Goal: Task Accomplishment & Management: Manage account settings

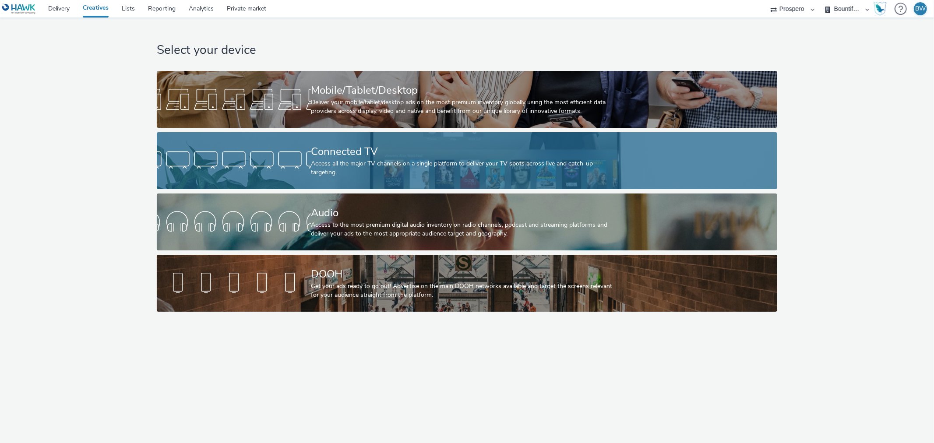
click at [357, 158] on div "Connected TV" at bounding box center [465, 151] width 309 height 15
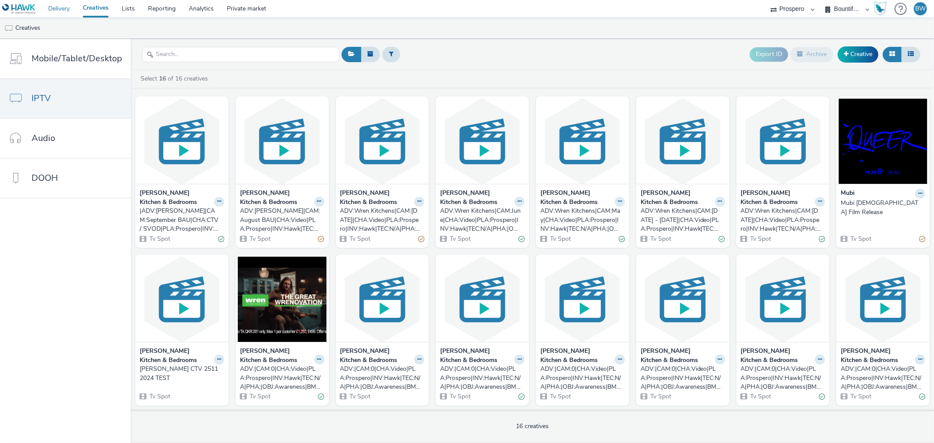
click at [63, 10] on link "Delivery" at bounding box center [59, 9] width 35 height 18
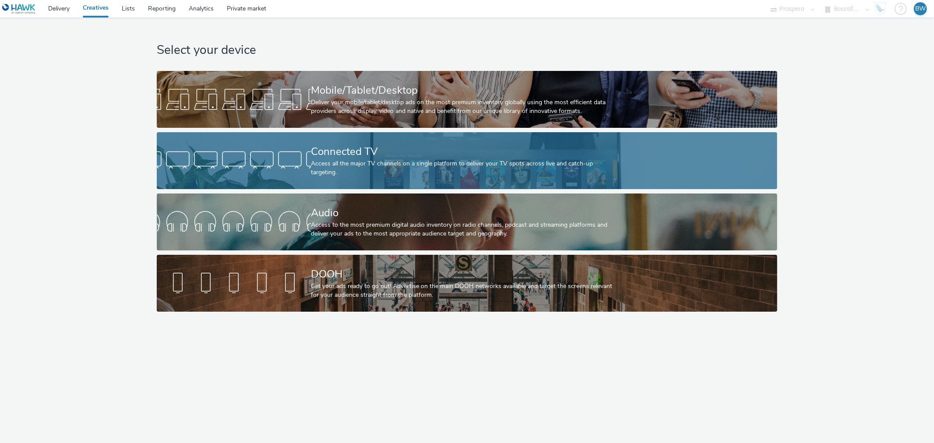
click at [330, 159] on div "Connected TV" at bounding box center [465, 151] width 309 height 15
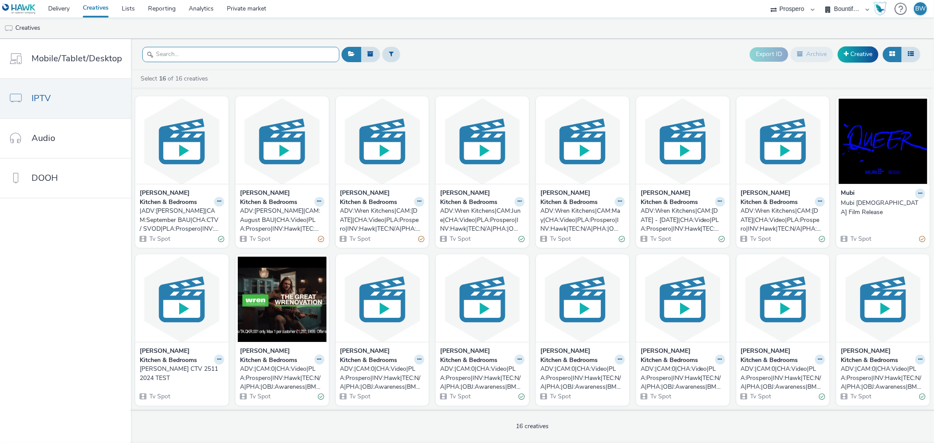
click at [217, 55] on input "text" at bounding box center [240, 54] width 197 height 15
paste input "|ADV:[PERSON_NAME]|CAM:September BAU|CHA:CTV / SVOD|PLA:Prospero|INV:Media 16|T…"
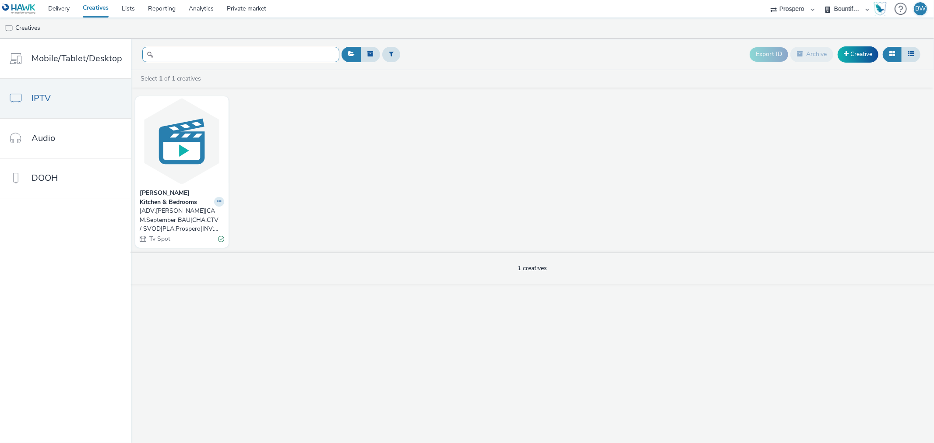
type input "|ADV:[PERSON_NAME]|CAM:September BAU|CHA:CTV / SVOD|PLA:Prospero|INV:Media 16|T…"
click at [194, 207] on div "|ADV:[PERSON_NAME]|CAM:September BAU|CHA:CTV / SVOD|PLA:Prospero|INV:Media 16|T…" at bounding box center [180, 220] width 81 height 27
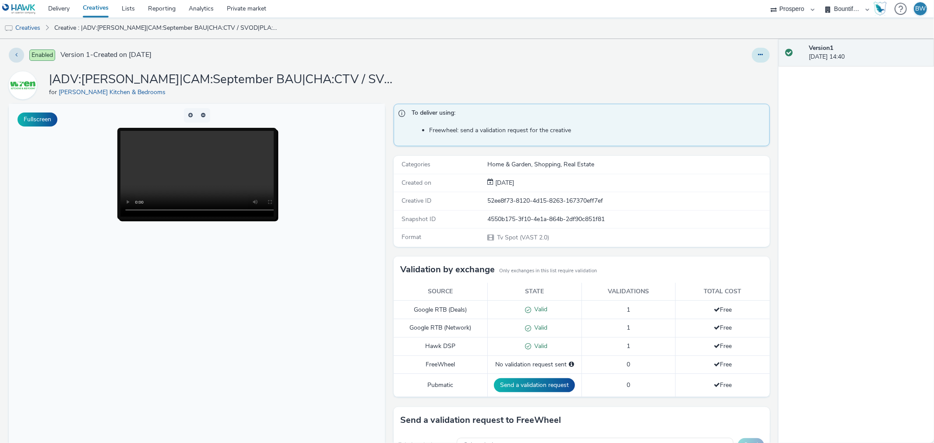
click at [752, 60] on button at bounding box center [761, 55] width 18 height 15
click at [708, 79] on link "Edit" at bounding box center [737, 73] width 66 height 18
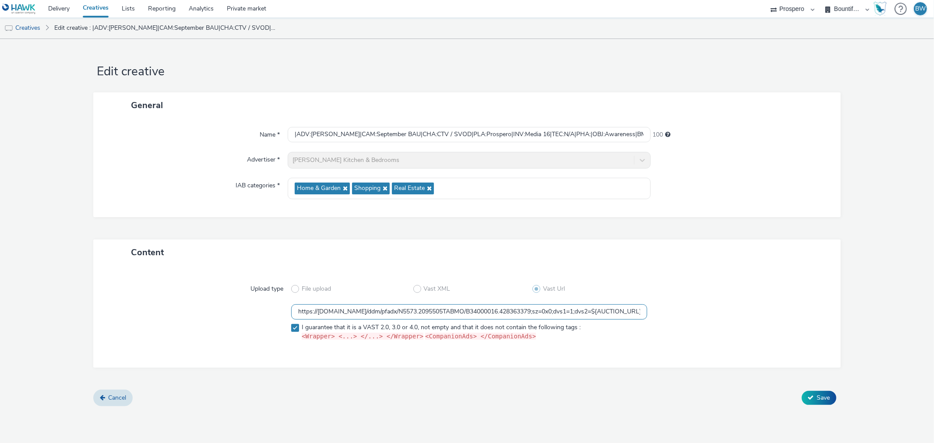
click at [327, 307] on input "https://ad.doubleclick.net/ddm/pfadx/N5573.2095505TABMO/B34000016.428363379;sz=…" at bounding box center [468, 311] width 355 height 15
paste input "https://ad.doubleclick.net/ddm/pfadx/N5573.2095505TABMO/B34000016.428363379;sz=…"
type input "https://ad.doubleclick.net/ddm/pfadx/N5573.2095505TABMO/B34000016.428363379;sz=…"
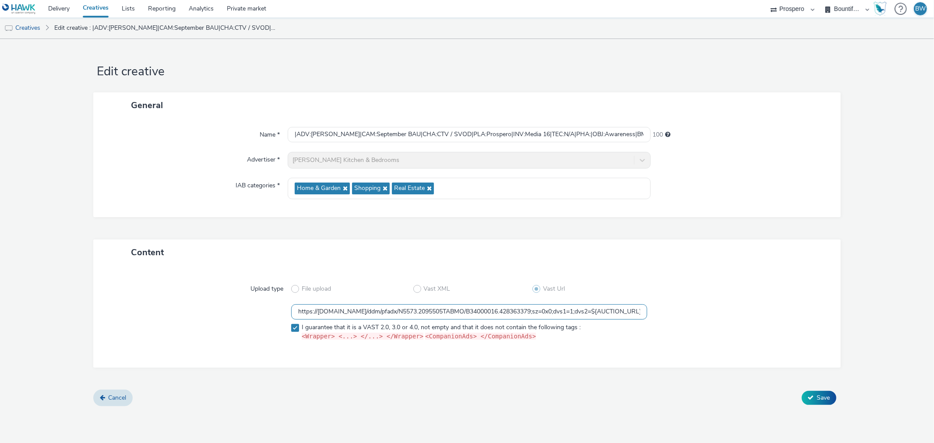
scroll to position [0, 2037]
click at [810, 393] on button "Save" at bounding box center [819, 398] width 35 height 14
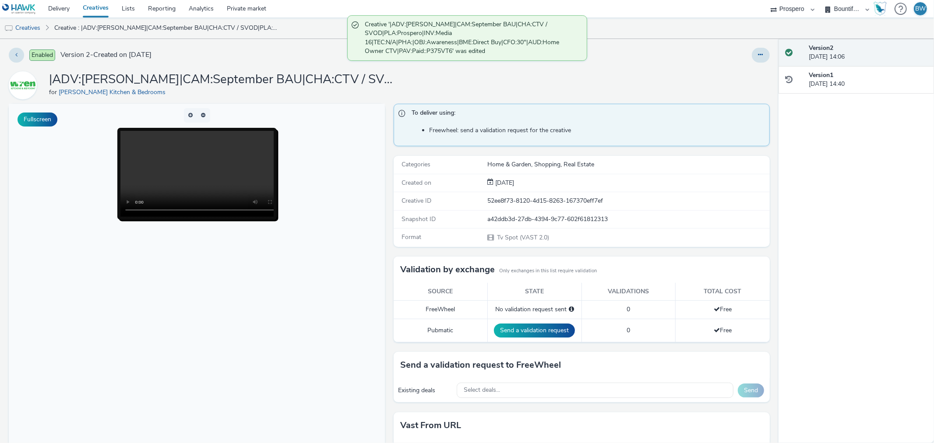
click at [445, 86] on div "|ADV:Wren|CAM:September BAU|CHA:CTV / SVOD|PLA:Prospero|INV:Media 16|TEC:N/A|PH…" at bounding box center [389, 85] width 761 height 28
click at [193, 167] on video at bounding box center [206, 174] width 172 height 86
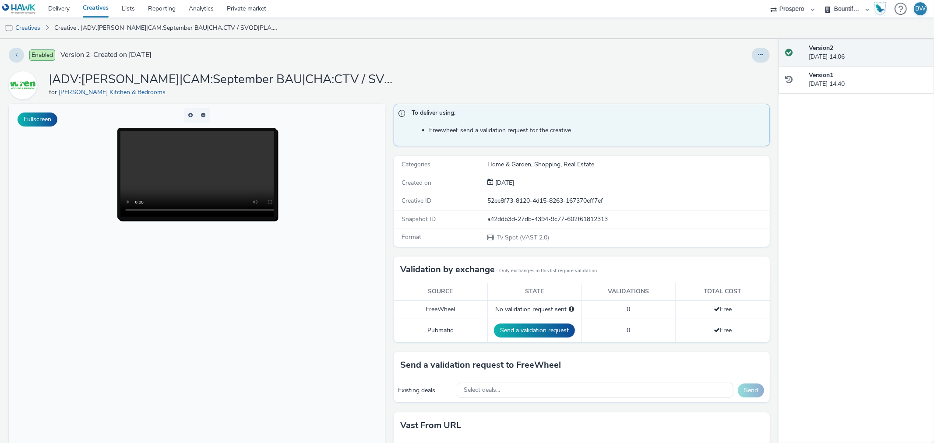
scroll to position [54, 0]
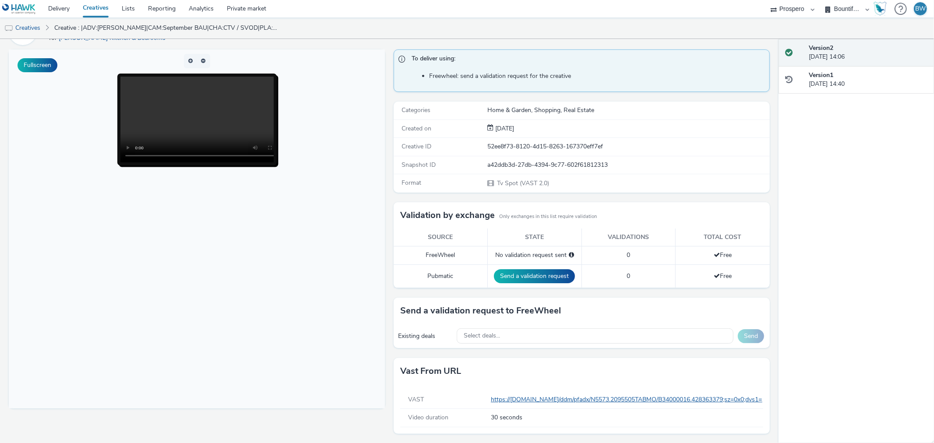
click at [32, 27] on link "Creatives" at bounding box center [22, 28] width 45 height 21
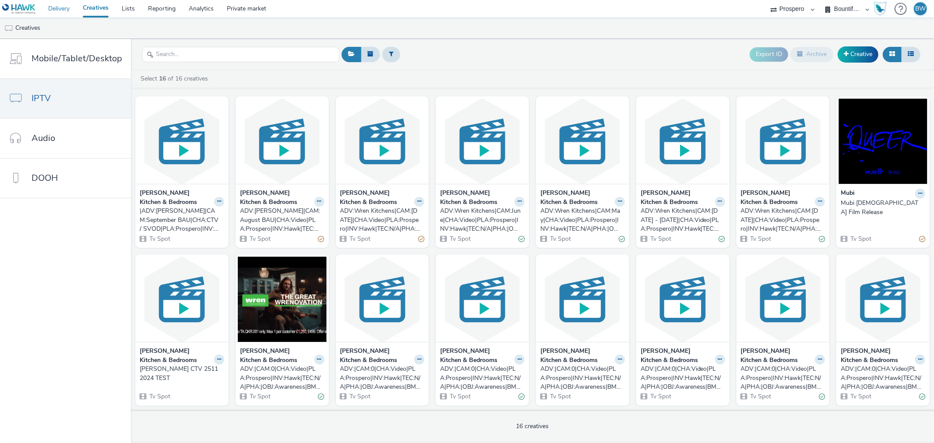
click at [54, 14] on link "Delivery" at bounding box center [59, 9] width 35 height 18
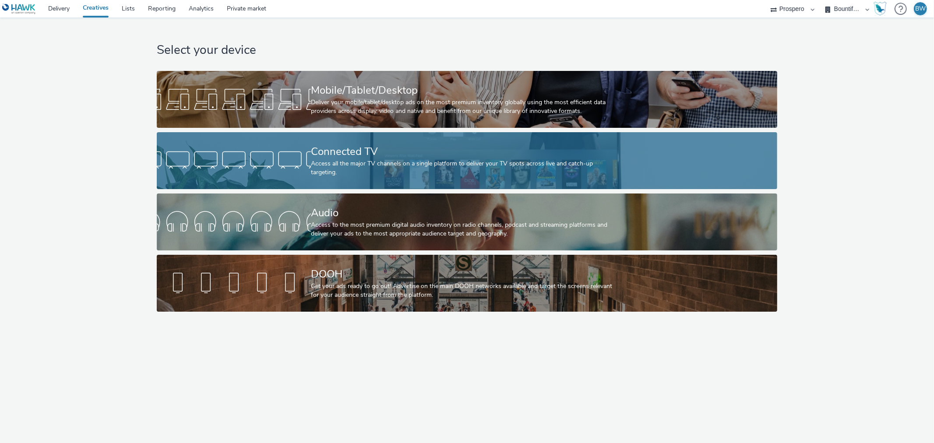
click at [344, 159] on div "Connected TV" at bounding box center [465, 151] width 309 height 15
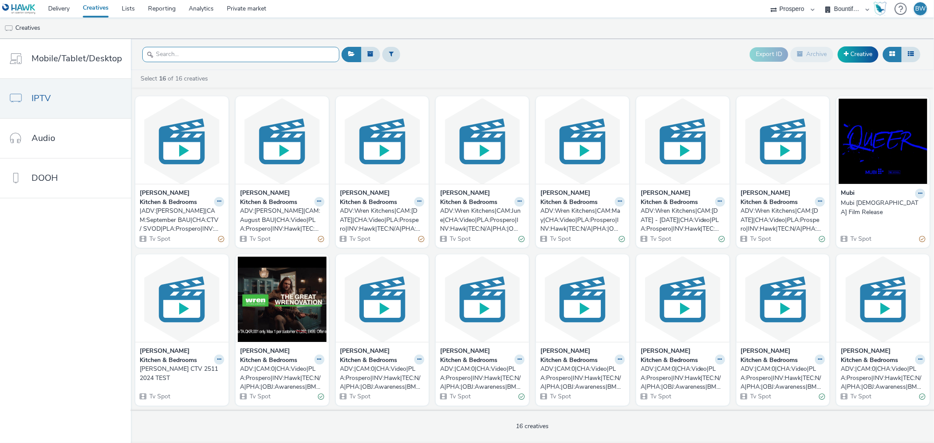
click at [224, 55] on input "text" at bounding box center [240, 54] width 197 height 15
paste input "FALSE"
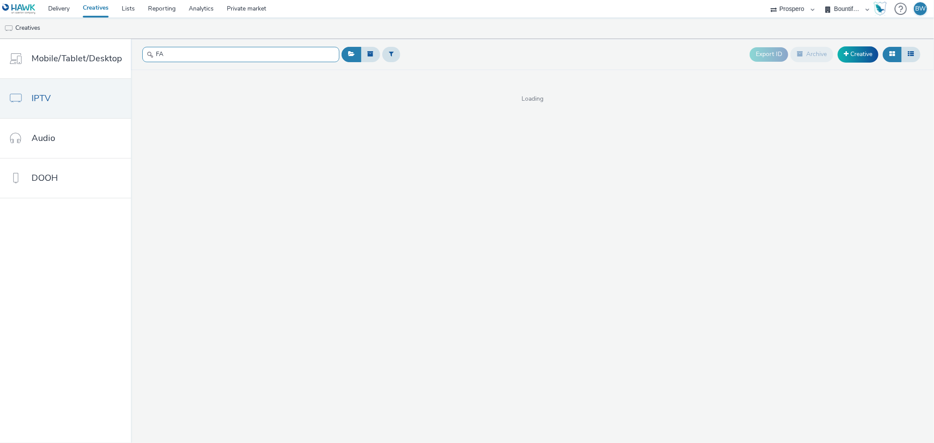
type input "F"
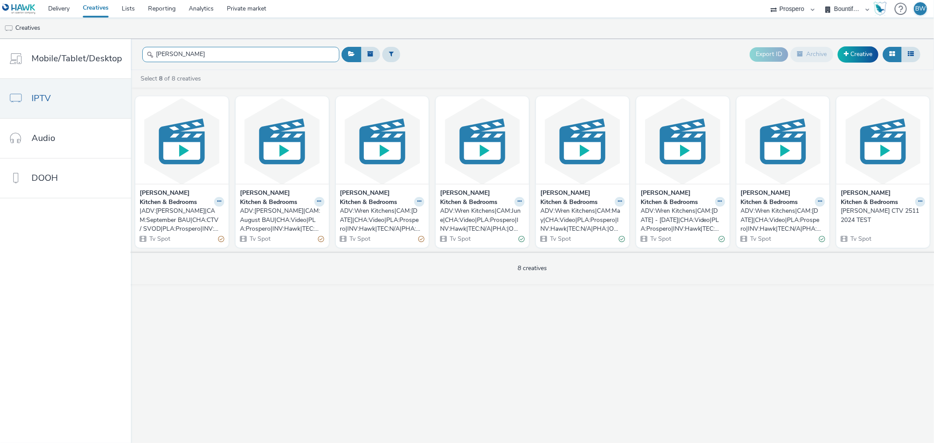
type input "wren"
click at [55, 8] on link "Delivery" at bounding box center [59, 9] width 35 height 18
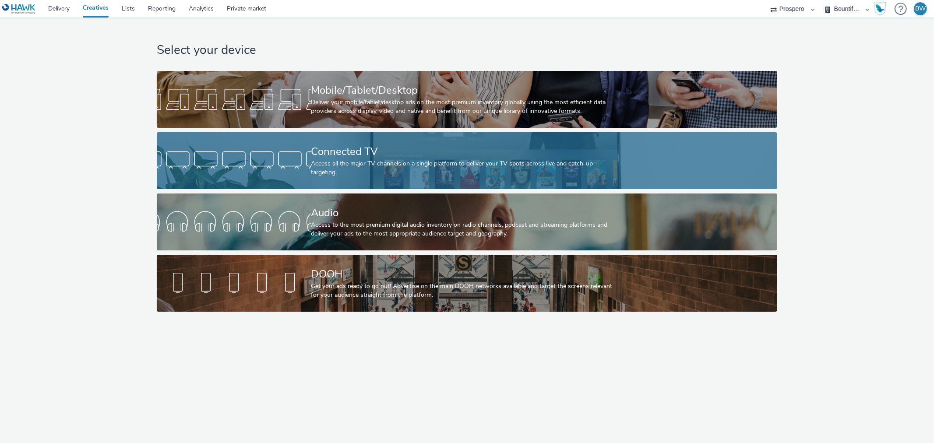
click at [310, 149] on div at bounding box center [234, 161] width 154 height 28
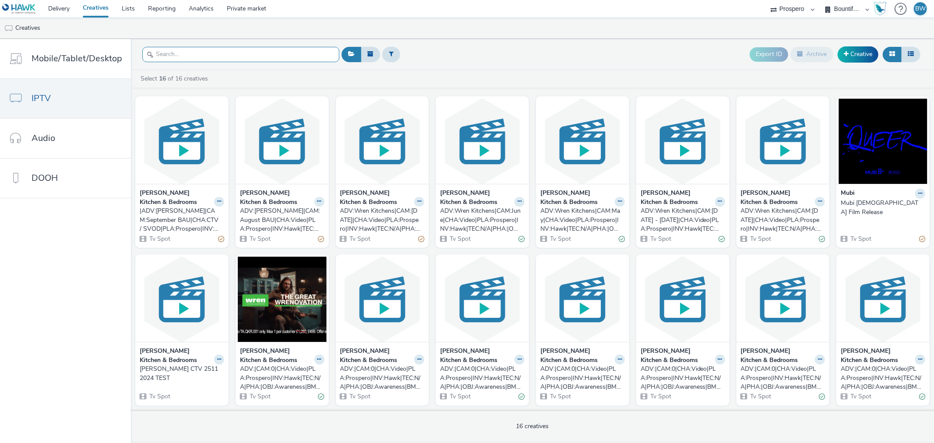
click at [218, 53] on input "text" at bounding box center [240, 54] width 197 height 15
paste input "|ADV:Wren|CAM:September BAU|CHA:CTV / SVOD|PLA:Prospero|INV:Media 16|TEC:N/A|PH…"
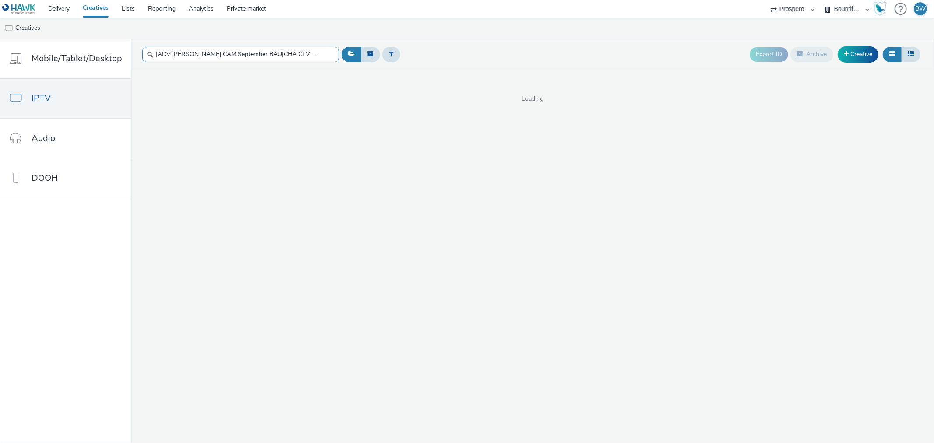
scroll to position [0, 338]
type input "|ADV:Wren|CAM:September BAU|CHA:CTV / SVOD|PLA:Prospero|INV:Media 16|TEC:N/A|PH…"
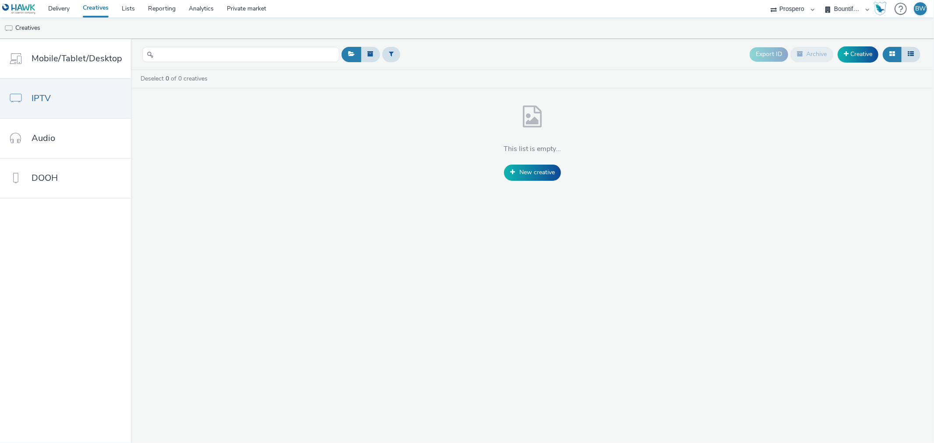
click at [325, 151] on div "This list is empty... New creative" at bounding box center [532, 141] width 803 height 80
click at [101, 7] on link "Creatives" at bounding box center [95, 9] width 39 height 18
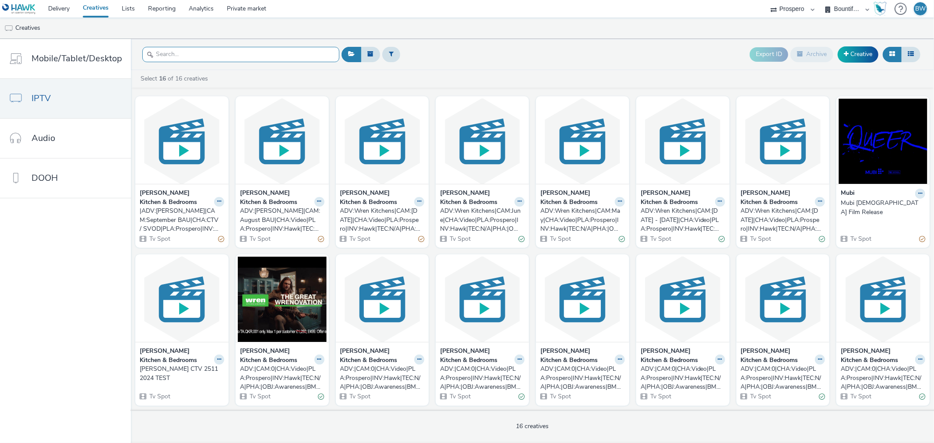
click at [187, 50] on input "text" at bounding box center [240, 54] width 197 height 15
paste input "|ADV:Wren|CAM:September BAU|CHA:CTV / SVOD|PLA:Prospero|INV:Media 16|TEC:N/A|PH…"
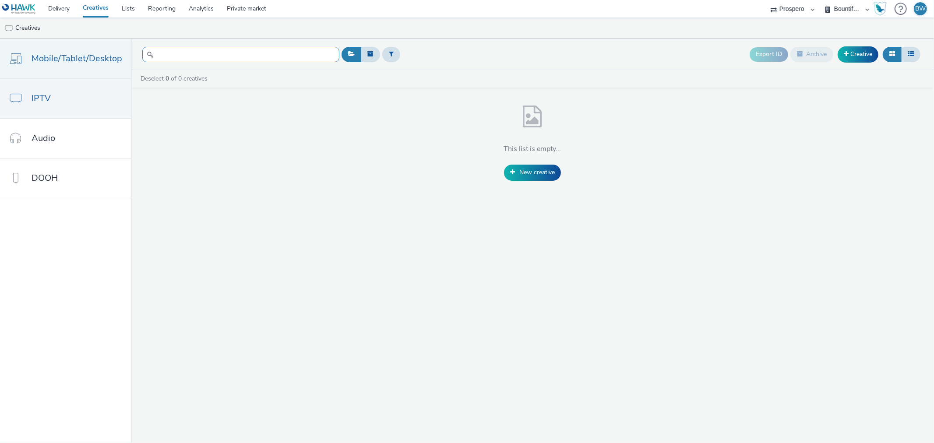
type input "|ADV:Wren|CAM:September BAU|CHA:CTV / SVOD|PLA:Prospero|INV:Media 16|TEC:N/A|PH…"
click at [82, 62] on span "Mobile/Tablet/Desktop" at bounding box center [77, 58] width 91 height 13
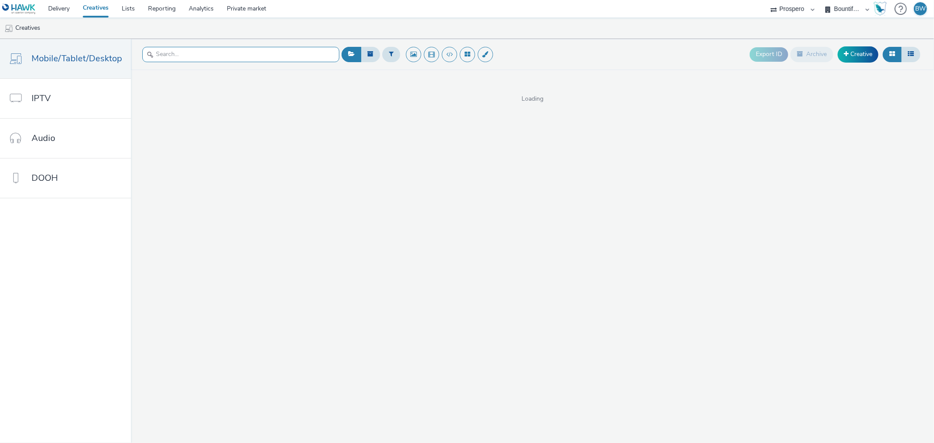
click at [160, 57] on input "text" at bounding box center [240, 54] width 197 height 15
paste input "|ADV:Wren|CAM:September BAU|CHA:CTV / SVOD|PLA:Prospero|INV:Media 16|TEC:N/A|PH…"
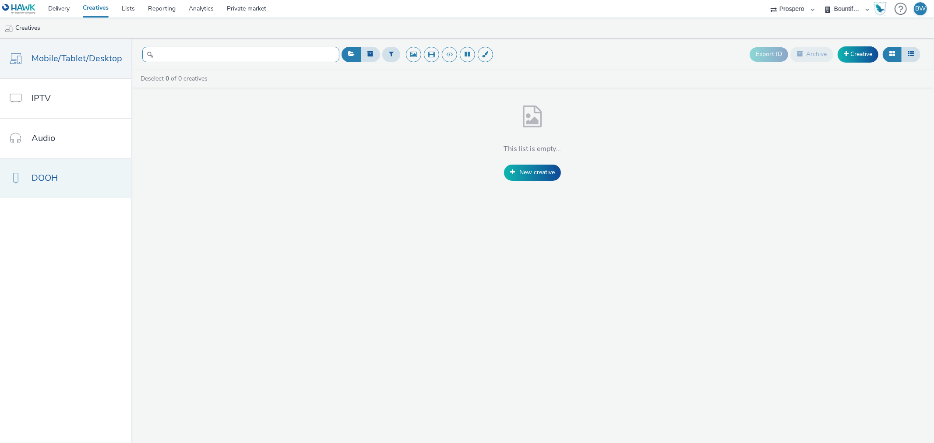
type input "|ADV:Wren|CAM:September BAU|CHA:CTV / SVOD|PLA:Prospero|INV:Media 16|TEC:N/A|PH…"
click at [84, 172] on link "DOOH" at bounding box center [65, 177] width 131 height 39
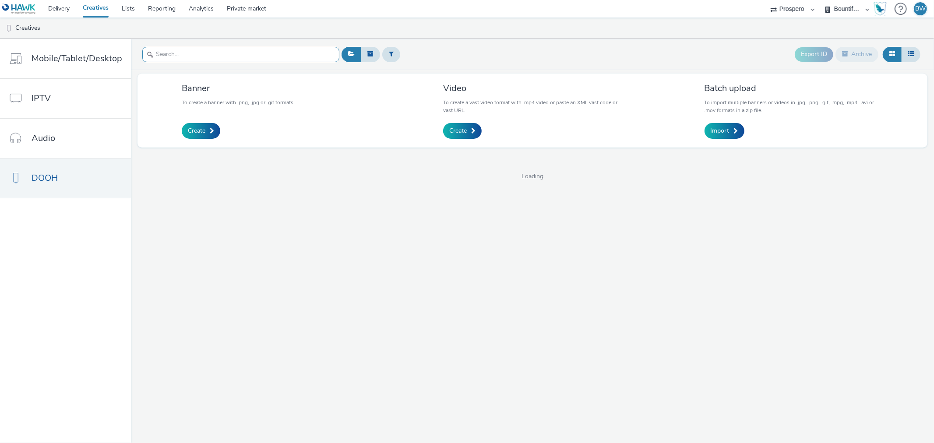
click at [214, 50] on input "text" at bounding box center [240, 54] width 197 height 15
paste input "|ADV:Wren|CAM:September BAU|CHA:CTV / SVOD|PLA:Prospero|INV:Media 16|TEC:N/A|PH…"
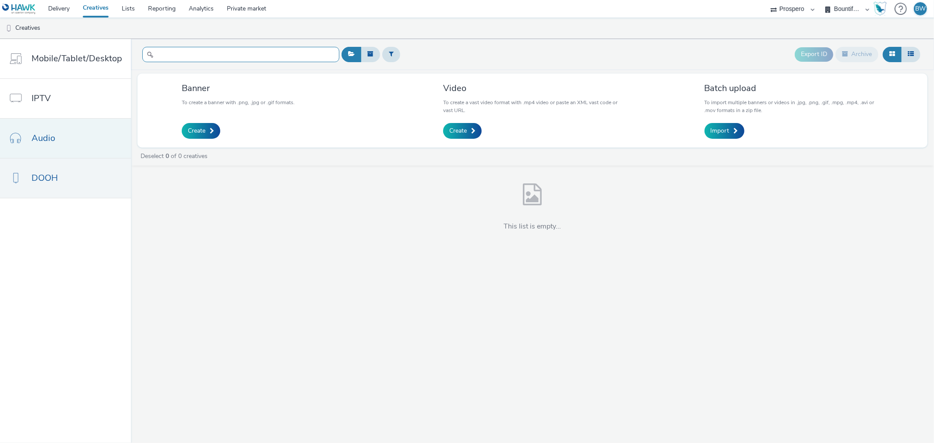
type input "|ADV:Wren|CAM:September BAU|CHA:CTV / SVOD|PLA:Prospero|INV:Media 16|TEC:N/A|PH…"
click at [102, 123] on link "Audio" at bounding box center [65, 138] width 131 height 39
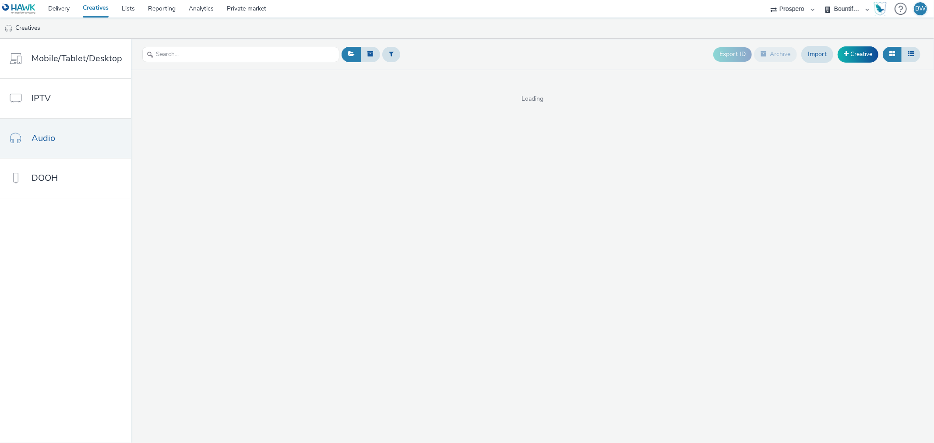
click at [201, 40] on header "Export ID Archive Import Creative" at bounding box center [532, 54] width 803 height 31
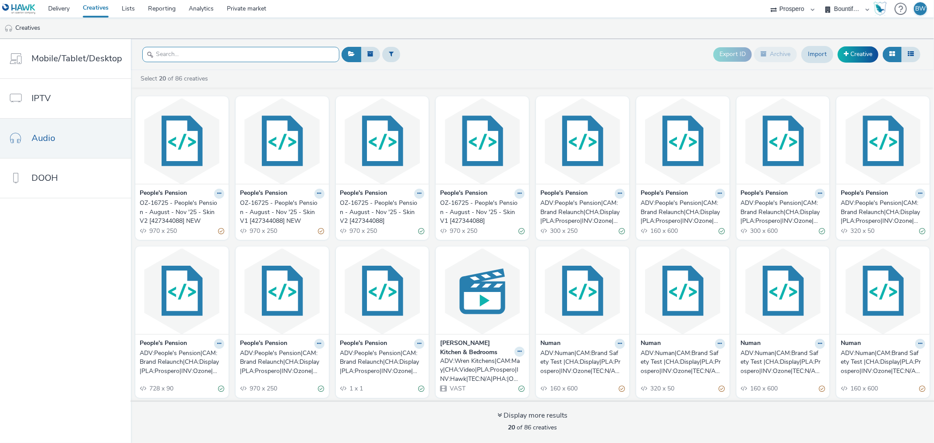
click at [204, 57] on input "text" at bounding box center [240, 54] width 197 height 15
paste input "|ADV:Wren|CAM:September BAU|CHA:CTV / SVOD|PLA:Prospero|INV:Media 16|TEC:N/A|PH…"
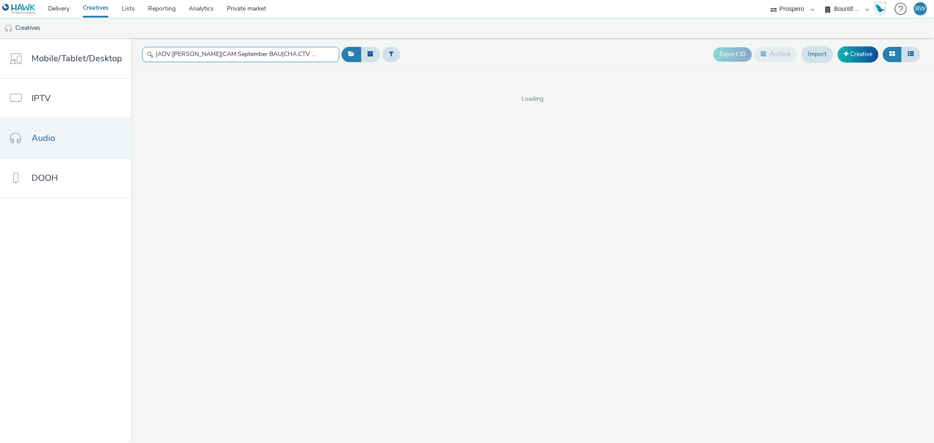
scroll to position [0, 338]
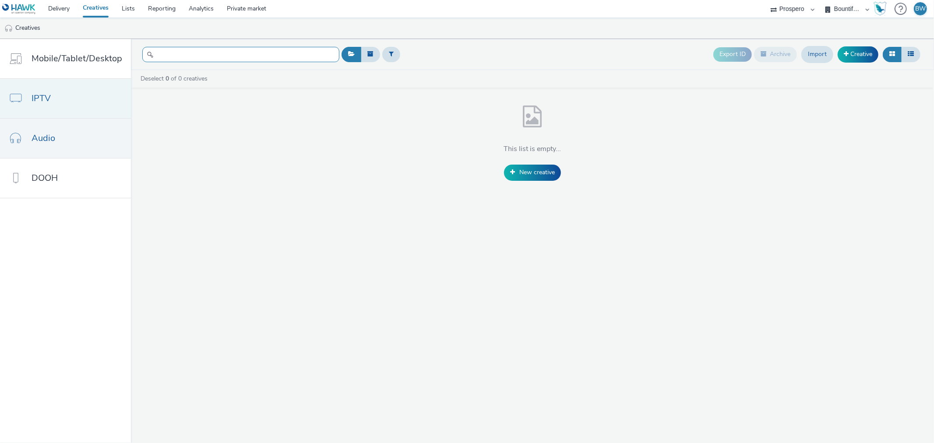
type input "|ADV:Wren|CAM:September BAU|CHA:CTV / SVOD|PLA:Prospero|INV:Media 16|TEC:N/A|PH…"
click at [80, 95] on link "IPTV" at bounding box center [65, 98] width 131 height 39
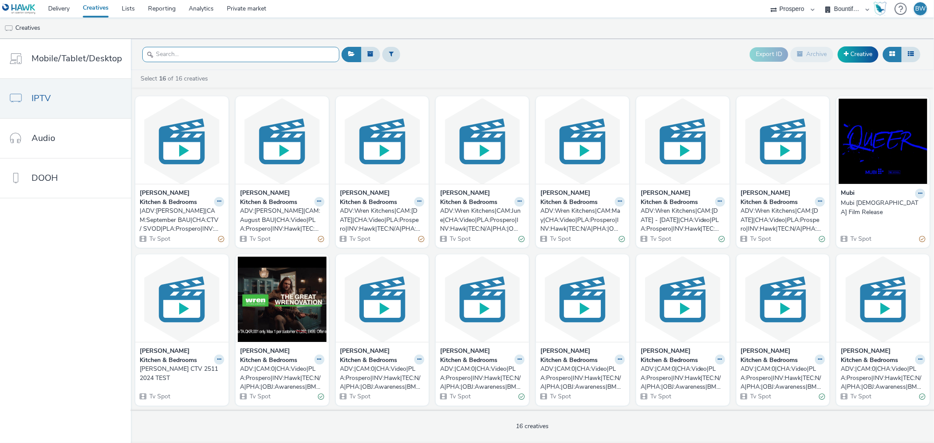
click at [193, 51] on input "text" at bounding box center [240, 54] width 197 height 15
paste input "|ADV:Wren|CAM:September BAU|CHA:CTV / SVOD|PLA:Prospero|INV:Media 16|TEC:N/A|PH…"
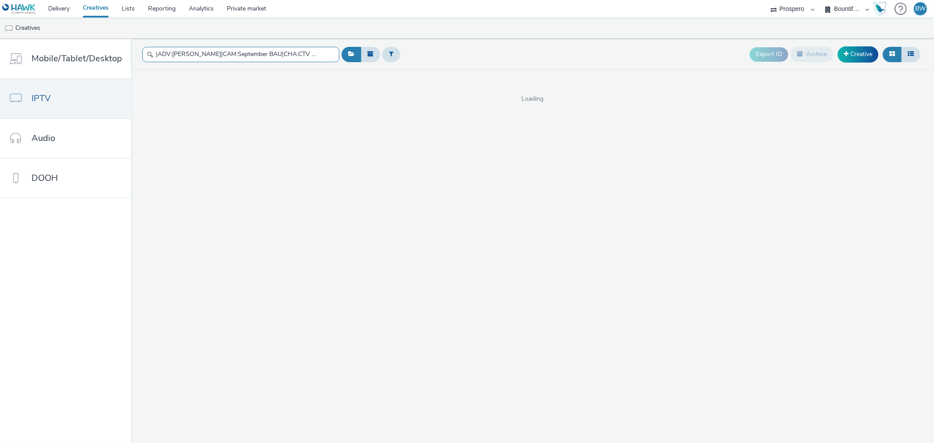
scroll to position [0, 338]
type input "|ADV:Wren|CAM:September BAU|CHA:CTV / SVOD|PLA:Prospero|INV:Media 16|TEC:N/A|PH…"
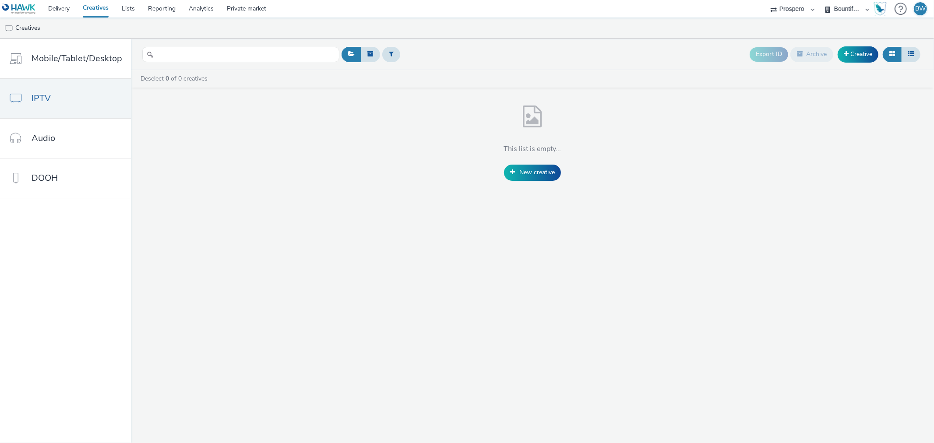
click at [795, 11] on select "Prospero" at bounding box center [792, 9] width 53 height 18
click at [766, 0] on select "Prospero" at bounding box center [792, 9] width 53 height 18
click at [838, 7] on select "Bountiful Cow Prospero" at bounding box center [847, 9] width 53 height 18
click at [821, 0] on select "Bountiful Cow Prospero" at bounding box center [847, 9] width 53 height 18
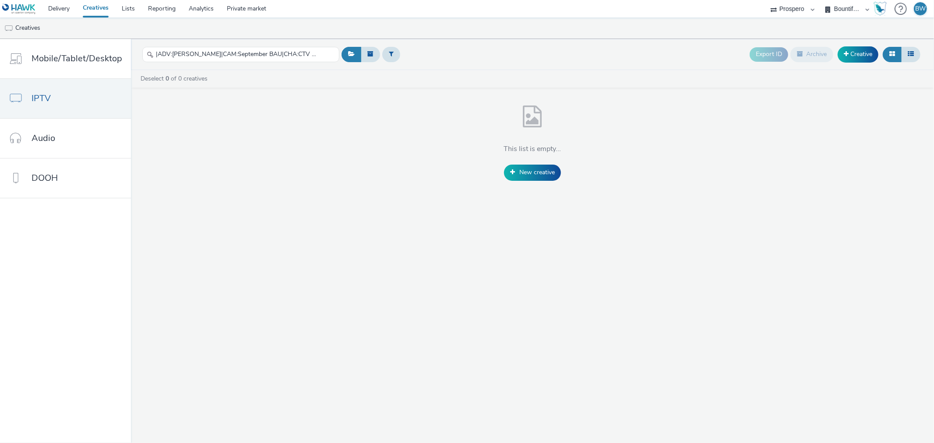
click at [800, 7] on select "Prospero" at bounding box center [792, 9] width 53 height 18
click at [845, 6] on select "Bountiful Cow Prospero" at bounding box center [847, 9] width 53 height 18
select select "b1b940d3-d05b-48b5-821e-f328c33b988b"
click at [821, 0] on select "Bountiful Cow Prospero" at bounding box center [847, 9] width 53 height 18
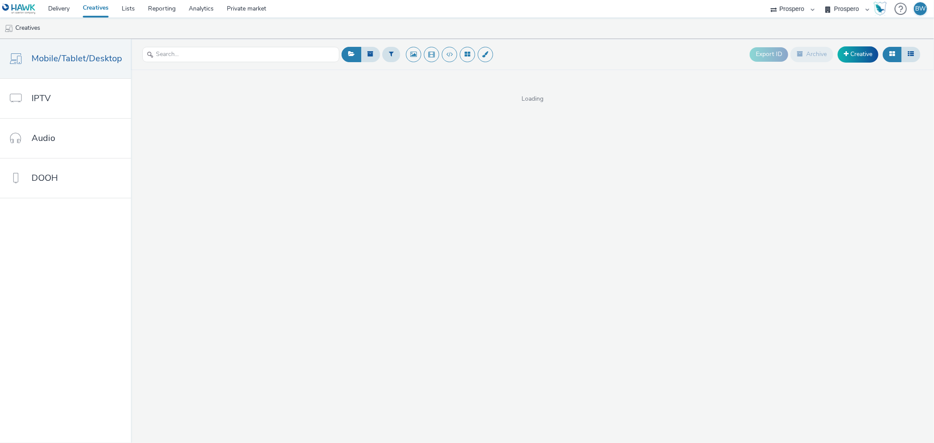
select select "2ce23157-7cad-41b5-a013-1e8ec5c23365"
click at [821, 0] on select "Bountiful Cow Prospero" at bounding box center [847, 9] width 53 height 18
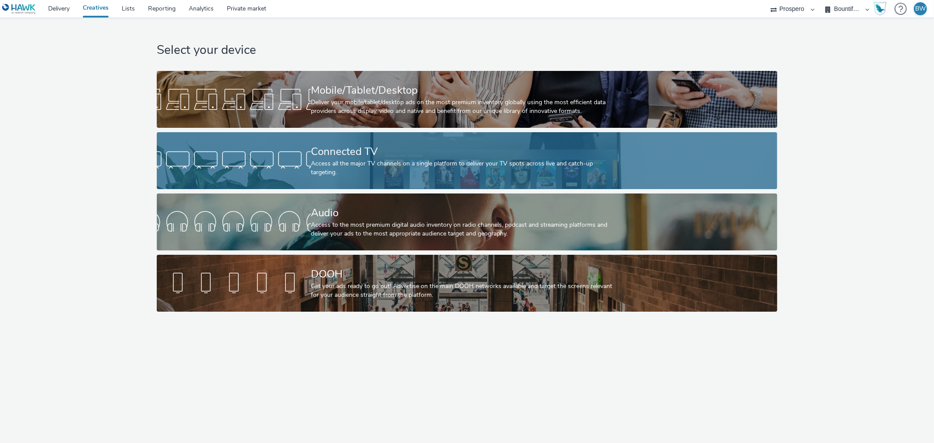
click at [330, 168] on div "Access all the major TV channels on a single platform to deliver your TV spots …" at bounding box center [465, 168] width 309 height 18
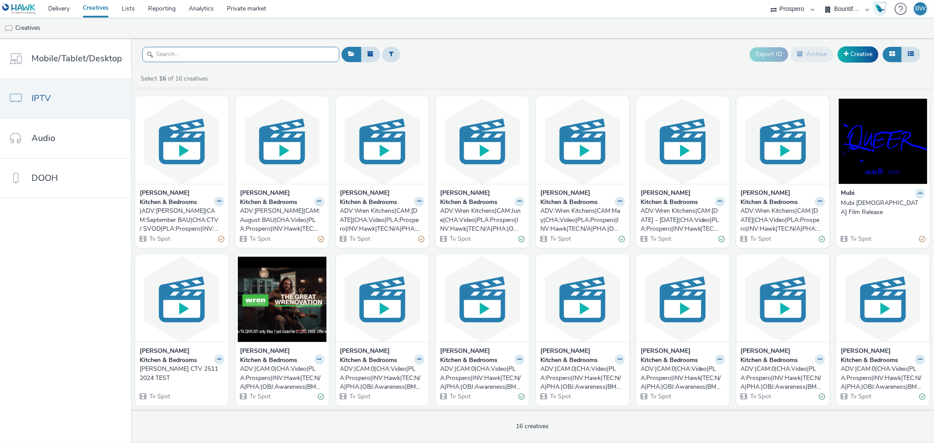
click at [245, 60] on input "text" at bounding box center [240, 54] width 197 height 15
paste input "|ADV:Wren|CAM:September BAU|CHA:CTV / SVOD|PLA:Prospero|INV:Media 16|TEC:N/A|PH…"
type input "|ADV:Wren|CAM:September BAU|CHA:CTV / SVOD|PLA:Prospero|INV:Media 16|TEC:N/A|PH…"
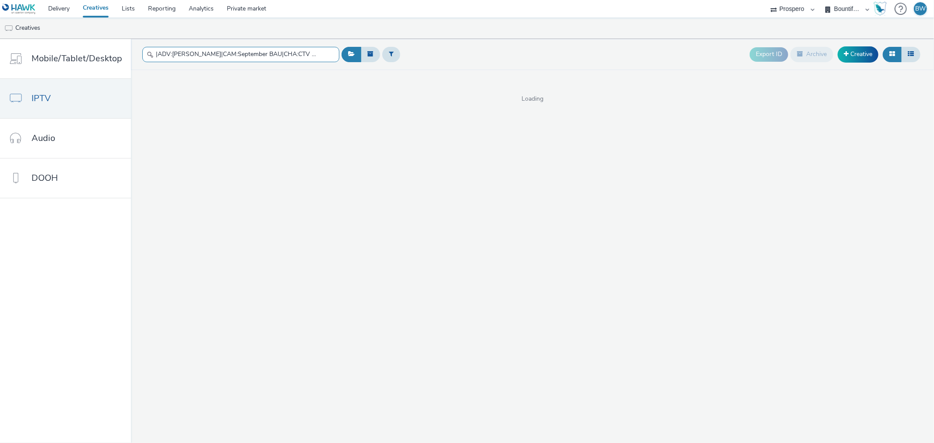
scroll to position [0, 338]
click at [245, 60] on input "|ADV:Wren|CAM:September BAU|CHA:CTV / SVOD|PLA:Prospero|INV:Media 16|TEC:N/A|PH…" at bounding box center [240, 54] width 197 height 15
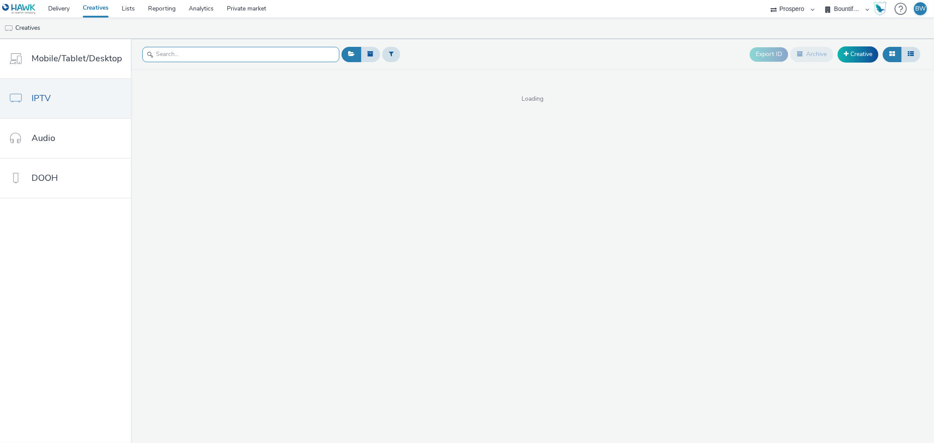
scroll to position [0, 0]
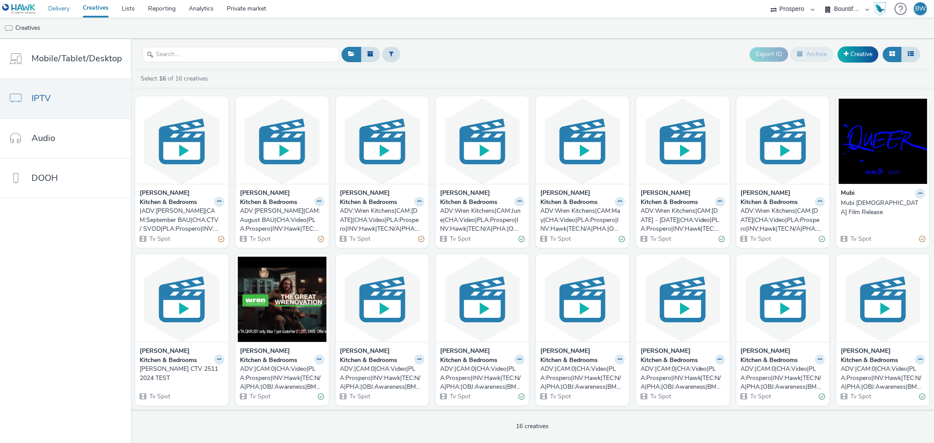
click at [59, 2] on link "Delivery" at bounding box center [59, 9] width 35 height 18
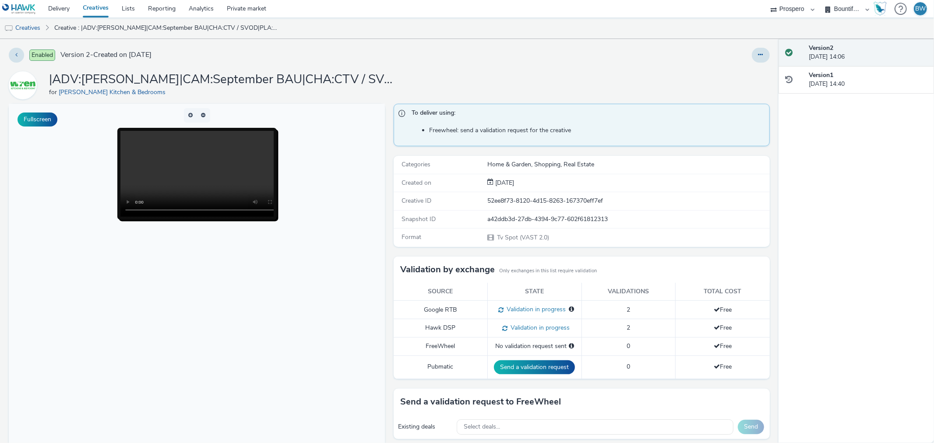
click at [214, 74] on h1 "|ADV:[PERSON_NAME]|CAM:September BAU|CHA:CTV / SVOD|PLA:Prospero|INV:Media 16|T…" at bounding box center [224, 79] width 350 height 17
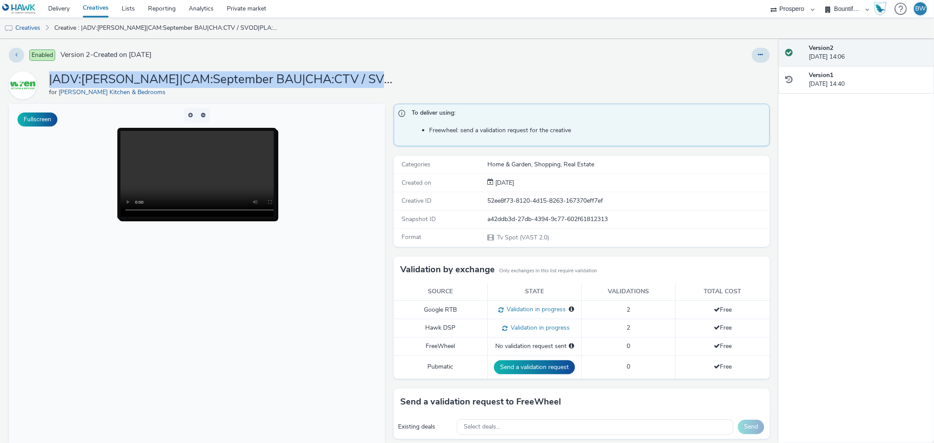
click at [214, 74] on h1 "|ADV:[PERSON_NAME]|CAM:September BAU|CHA:CTV / SVOD|PLA:Prospero|INV:Media 16|T…" at bounding box center [224, 79] width 350 height 17
click at [435, 76] on div "|ADV:Wren|CAM:September BAU|CHA:CTV / SVOD|PLA:Prospero|INV:Media 16|TEC:N/A|PH…" at bounding box center [389, 85] width 761 height 28
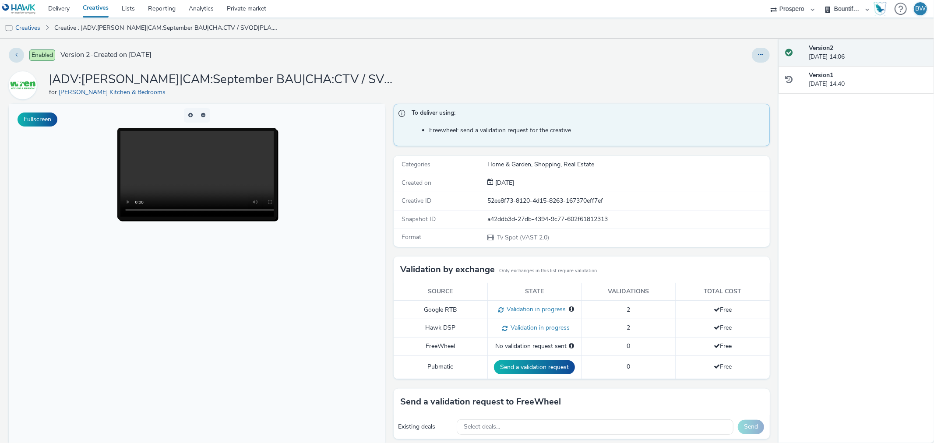
scroll to position [91, 0]
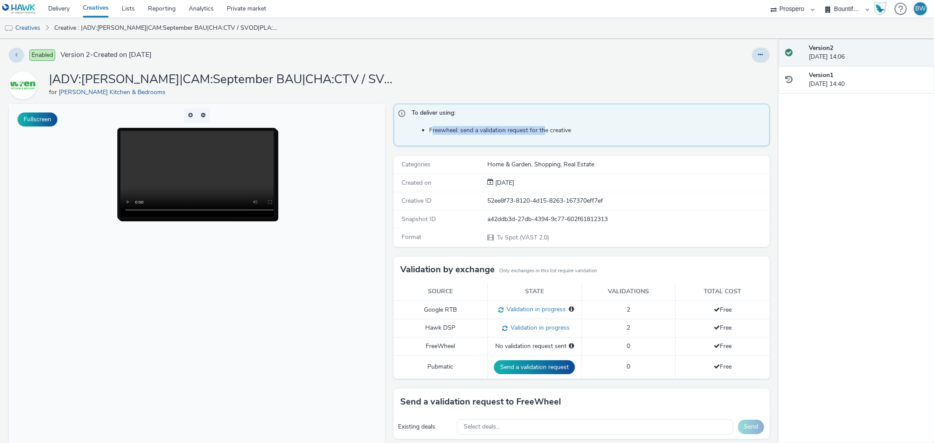
drag, startPoint x: 429, startPoint y: 128, endPoint x: 541, endPoint y: 138, distance: 112.1
click at [541, 138] on span "Freewheel: send a validation request for the creative" at bounding box center [587, 130] width 353 height 21
click at [16, 56] on icon at bounding box center [16, 55] width 2 height 6
click at [183, 77] on h1 "|ADV:[PERSON_NAME]|CAM:September BAU|CHA:CTV / SVOD|PLA:Prospero|INV:Media 16|T…" at bounding box center [224, 79] width 350 height 17
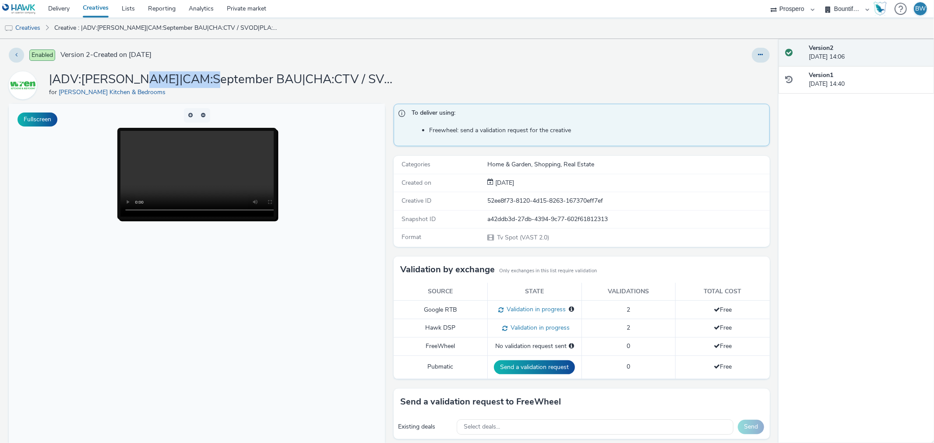
click at [183, 77] on h1 "|ADV:[PERSON_NAME]|CAM:September BAU|CHA:CTV / SVOD|PLA:Prospero|INV:Media 16|T…" at bounding box center [224, 79] width 350 height 17
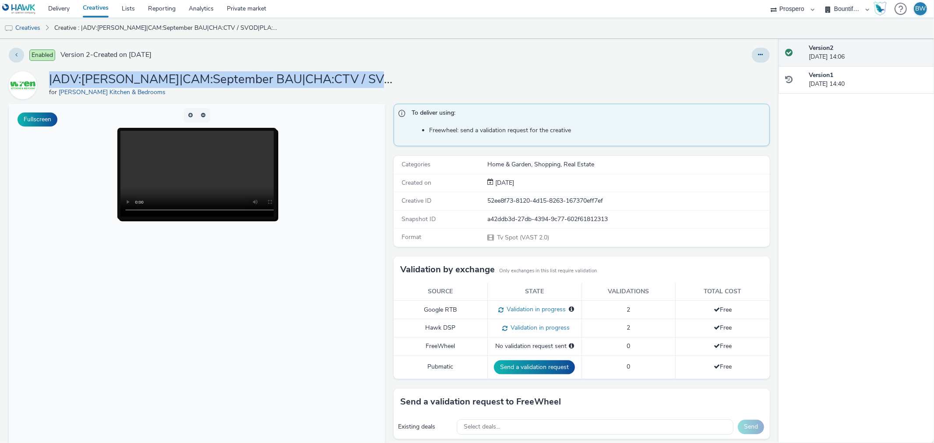
click at [183, 77] on h1 "|ADV:[PERSON_NAME]|CAM:September BAU|CHA:CTV / SVOD|PLA:Prospero|INV:Media 16|T…" at bounding box center [224, 79] width 350 height 17
copy h1 "|ADV:[PERSON_NAME]|CAM:September BAU|CHA:CTV / SVOD|PLA:Prospero|INV:Media 16|T…"
click at [247, 10] on link "Private market" at bounding box center [246, 9] width 53 height 18
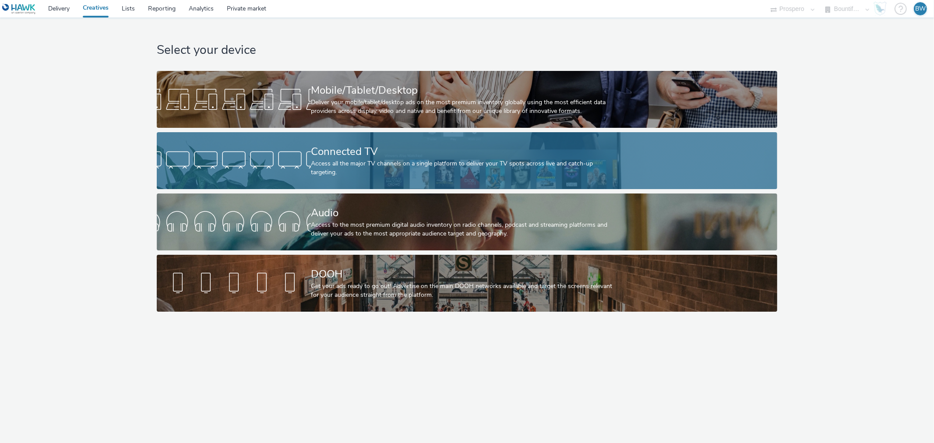
click at [324, 159] on div "Connected TV" at bounding box center [465, 151] width 309 height 15
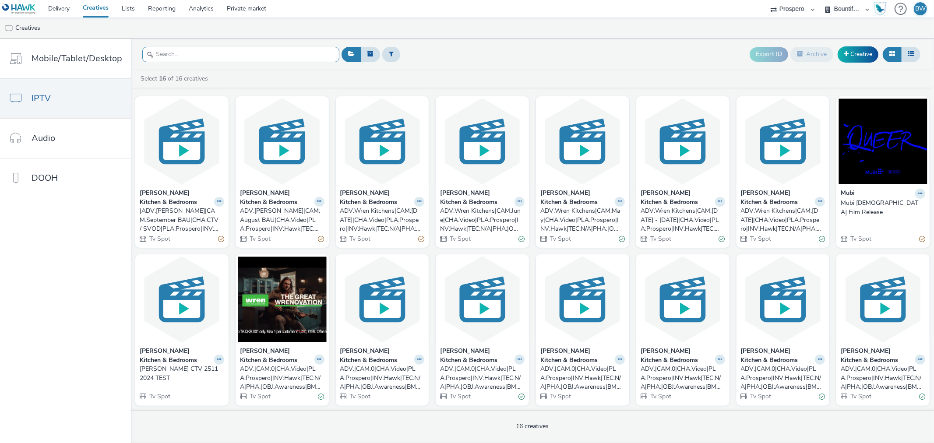
click at [263, 57] on input "text" at bounding box center [240, 54] width 197 height 15
paste input "https://[DOMAIN_NAME]/ddm/pfadx/N5573.2095505TABMO/B34000016.428363379;sz=0x0;d…"
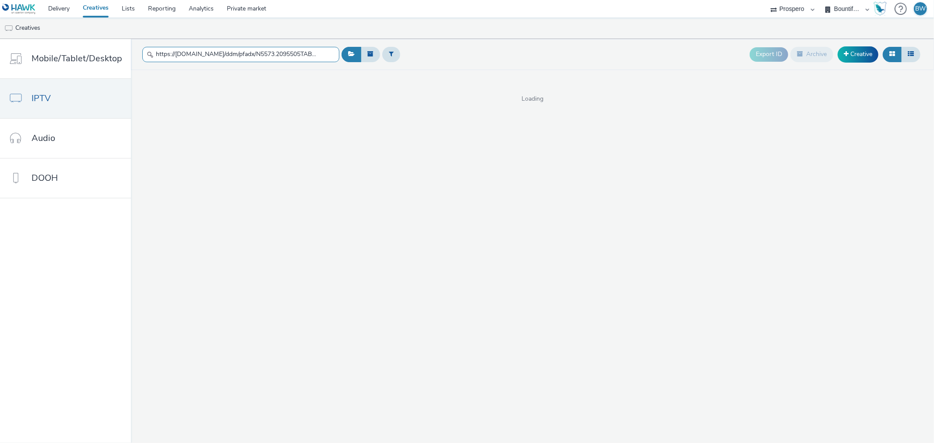
scroll to position [0, 2682]
type input "https://[DOMAIN_NAME]/ddm/pfadx/N5573.2095505TABMO/B34000016.428363379;sz=0x0;d…"
click at [94, 12] on link "Creatives" at bounding box center [95, 9] width 39 height 18
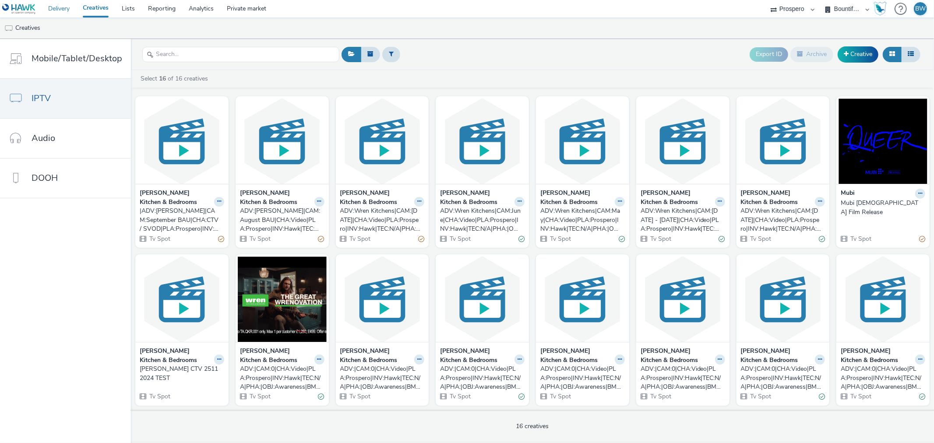
click at [50, 9] on link "Delivery" at bounding box center [59, 9] width 35 height 18
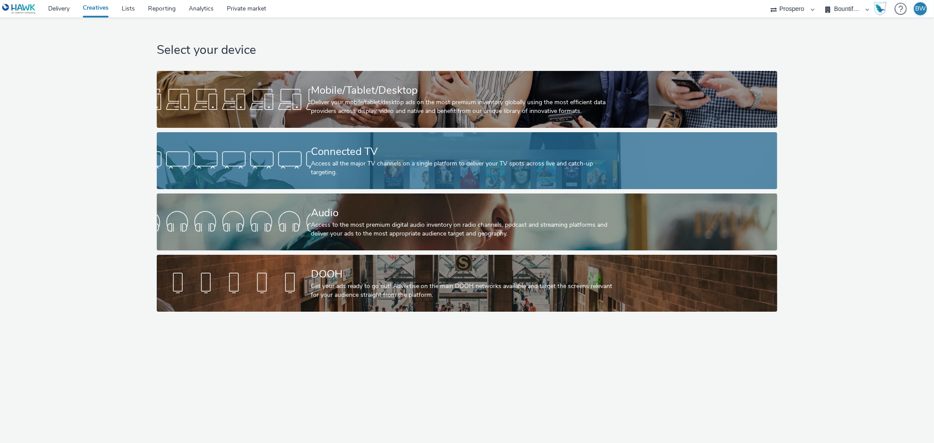
click at [351, 155] on div "Connected TV" at bounding box center [465, 151] width 309 height 15
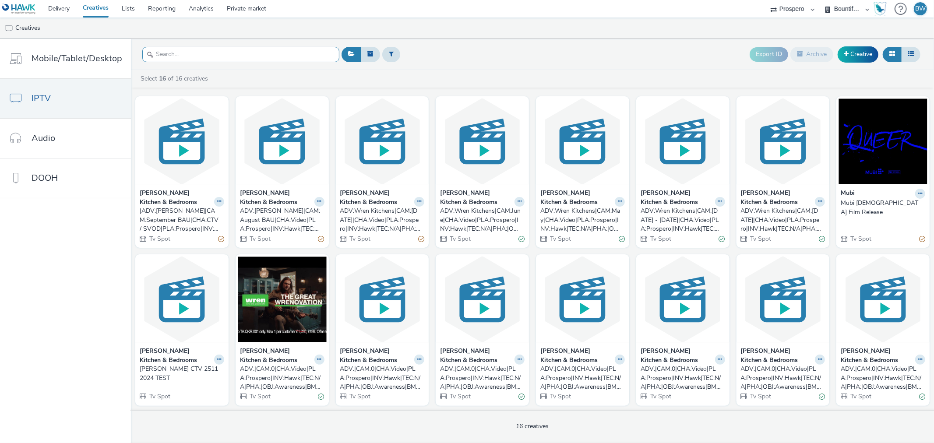
click at [278, 50] on input "text" at bounding box center [240, 54] width 197 height 15
paste input "|ADV:[PERSON_NAME]|CAM:September BAU|CHA:CTV / SVOD|PLA:Prospero|INV:Media 16|T…"
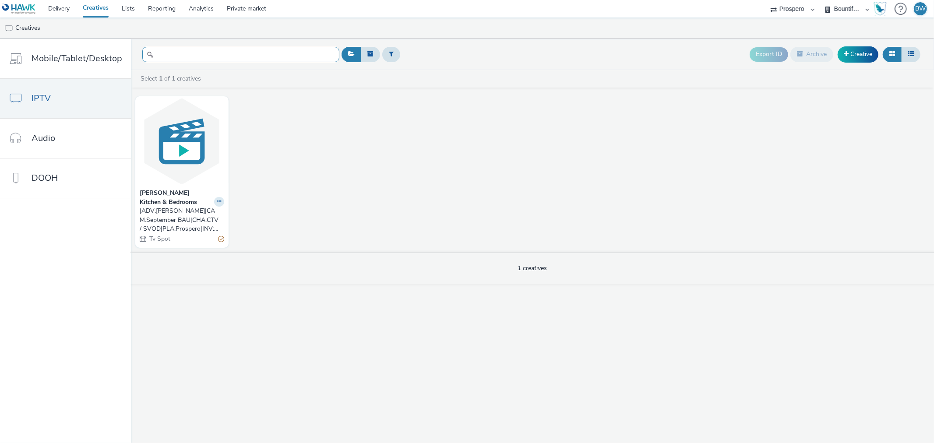
type input "|ADV:[PERSON_NAME]|CAM:September BAU|CHA:CTV / SVOD|PLA:Prospero|INV:Media 16|T…"
click at [176, 217] on div "|ADV:[PERSON_NAME]|CAM:September BAU|CHA:CTV / SVOD|PLA:Prospero|INV:Media 16|T…" at bounding box center [180, 220] width 81 height 27
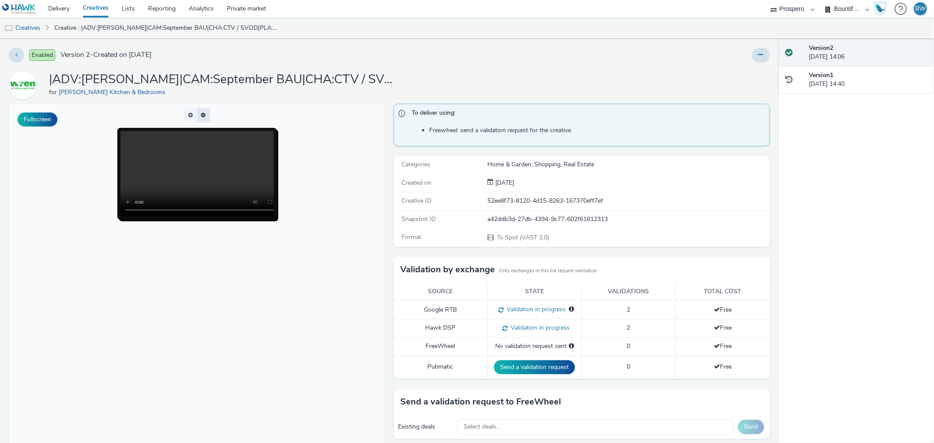
click at [207, 118] on button "button" at bounding box center [203, 115] width 13 height 14
click at [189, 117] on button "button" at bounding box center [190, 115] width 13 height 14
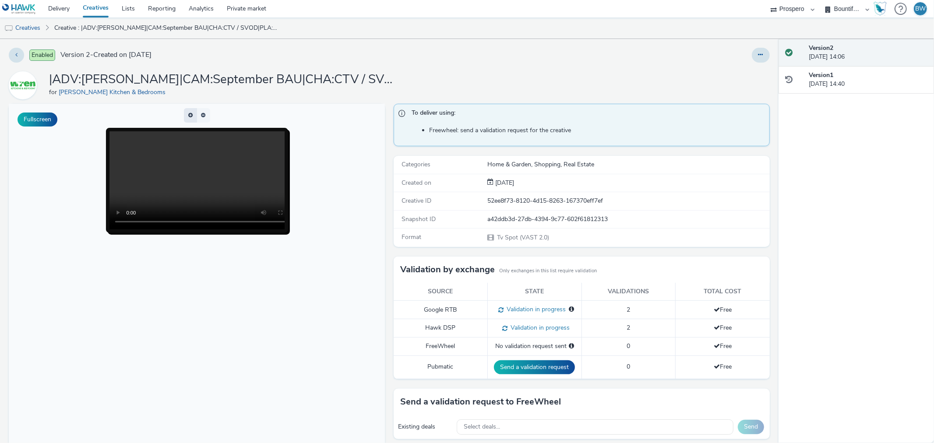
click at [189, 118] on button "button" at bounding box center [190, 115] width 13 height 14
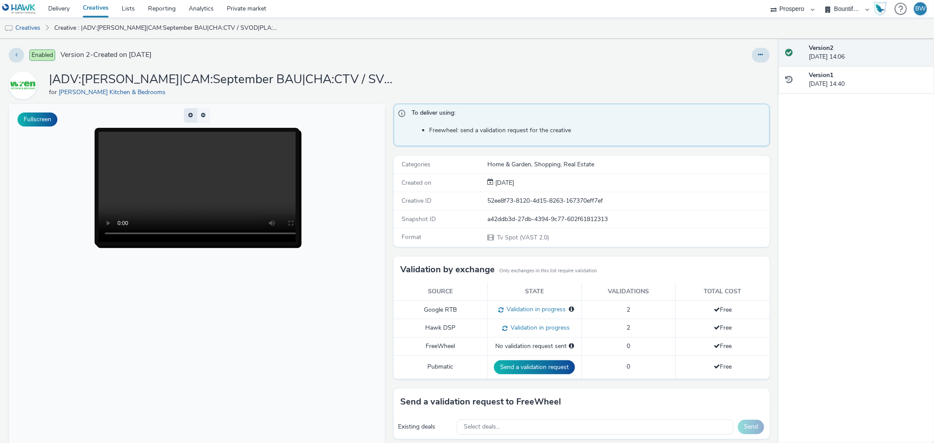
click at [189, 118] on button "button" at bounding box center [190, 115] width 13 height 14
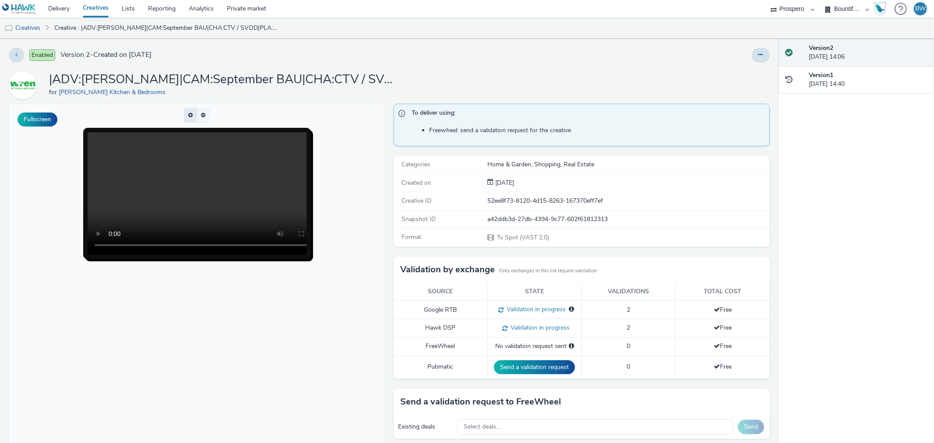
click at [189, 118] on button "button" at bounding box center [190, 115] width 13 height 14
click at [269, 84] on h1 "|ADV:[PERSON_NAME]|CAM:September BAU|CHA:CTV / SVOD|PLA:Prospero|INV:Media 16|T…" at bounding box center [224, 79] width 350 height 17
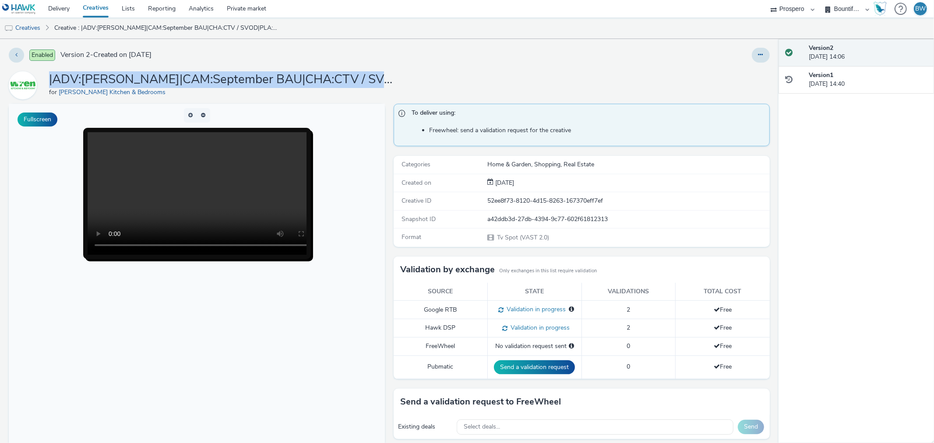
click at [269, 84] on h1 "|ADV:[PERSON_NAME]|CAM:September BAU|CHA:CTV / SVOD|PLA:Prospero|INV:Media 16|T…" at bounding box center [224, 79] width 350 height 17
copy h1 "|ADV:[PERSON_NAME]|CAM:September BAU|CHA:CTV / SVOD|PLA:Prospero|INV:Media 16|T…"
click at [534, 73] on div "|ADV:Wren|CAM:September BAU|CHA:CTV / SVOD|PLA:Prospero|INV:Media 16|TEC:N/A|PH…" at bounding box center [389, 85] width 761 height 28
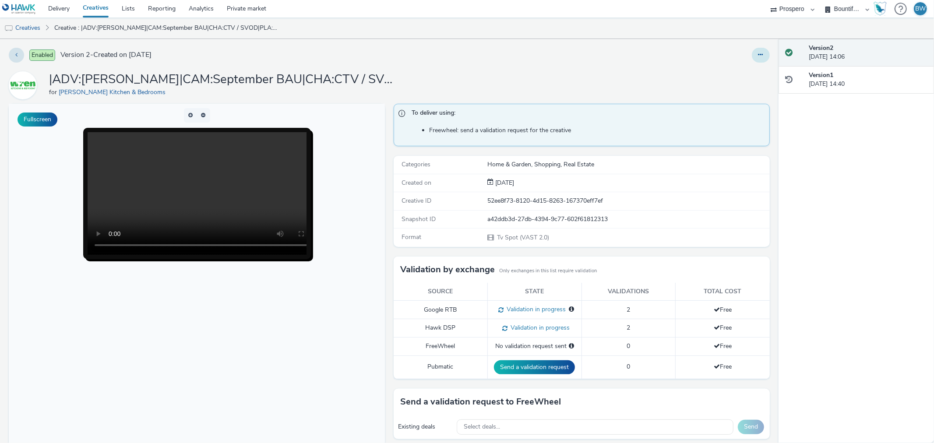
click at [752, 53] on button at bounding box center [761, 55] width 18 height 15
click at [723, 74] on link "Edit" at bounding box center [737, 73] width 66 height 18
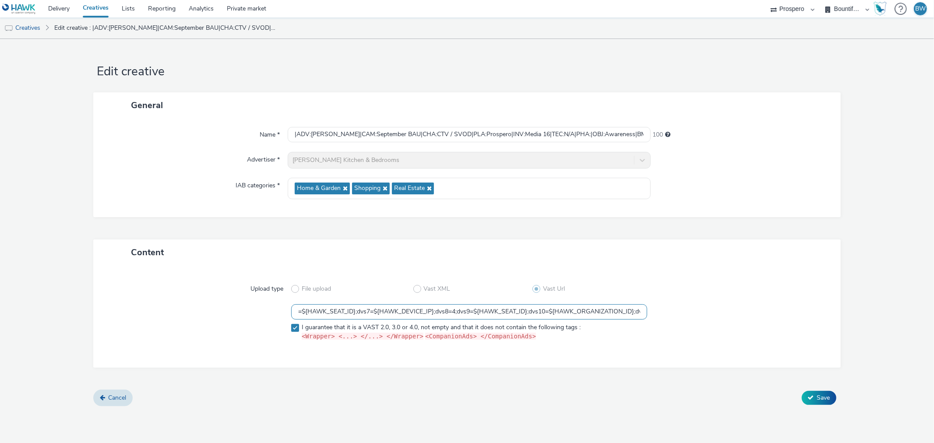
drag, startPoint x: 443, startPoint y: 308, endPoint x: 702, endPoint y: 345, distance: 261.3
click at [702, 345] on div "Upload type File upload Vast XML Vast Url https://ad.doubleclick.net/ddm/pfadx/…" at bounding box center [466, 316] width 729 height 84
click at [585, 316] on input "https://ad.doubleclick.net/ddm/pfadx/N5573.2095505TABMO/B34000016.428363379;sz=…" at bounding box center [468, 311] width 355 height 15
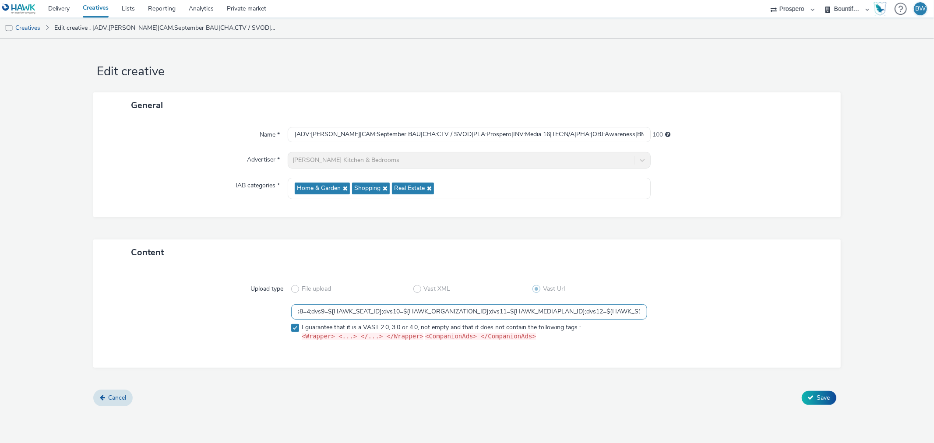
click at [585, 316] on input "https://ad.doubleclick.net/ddm/pfadx/N5573.2095505TABMO/B34000016.428363379;sz=…" at bounding box center [468, 311] width 355 height 15
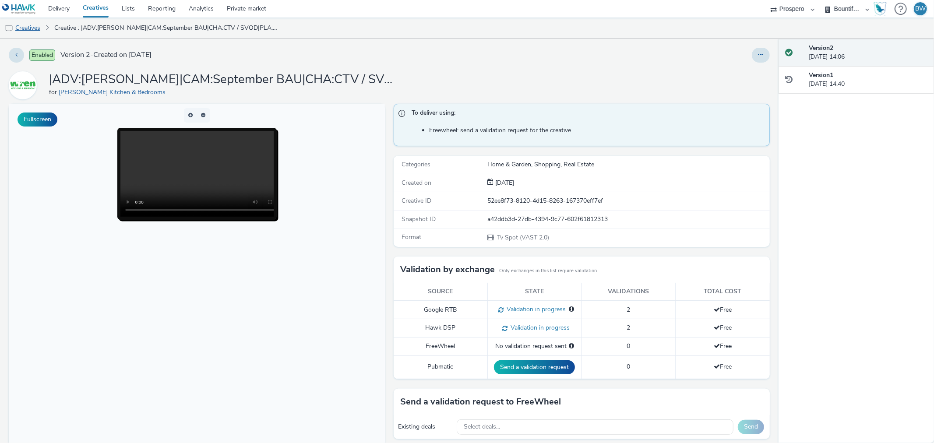
click at [35, 25] on link "Creatives" at bounding box center [22, 28] width 45 height 21
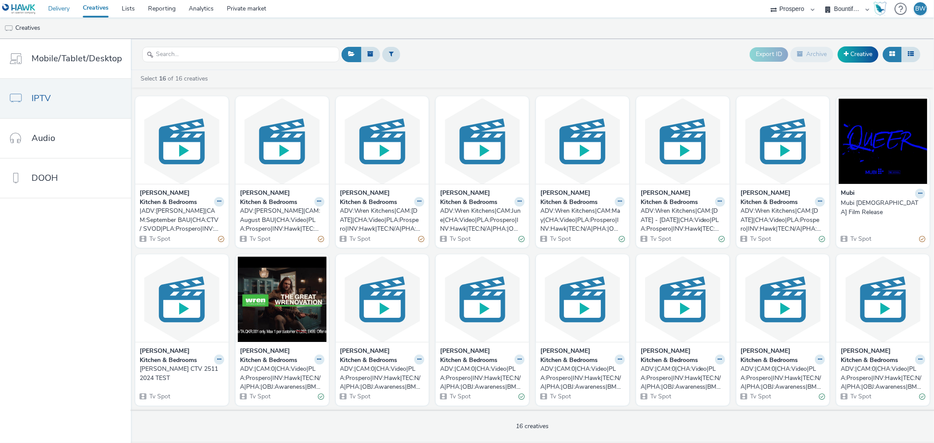
click at [62, 1] on link "Delivery" at bounding box center [59, 9] width 35 height 18
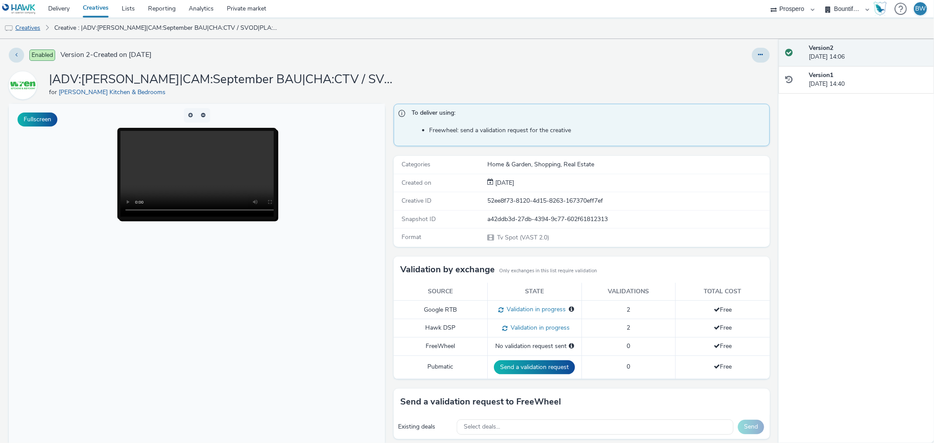
click at [31, 32] on link "Creatives" at bounding box center [22, 28] width 45 height 21
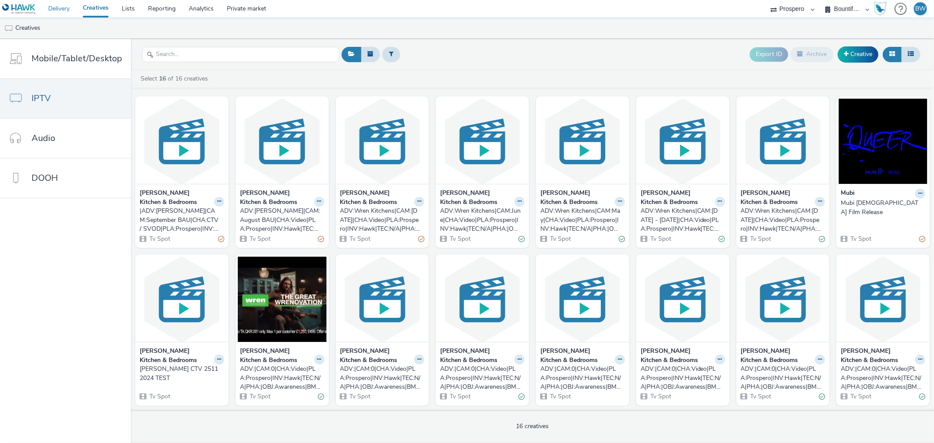
click at [67, 13] on link "Delivery" at bounding box center [59, 9] width 35 height 18
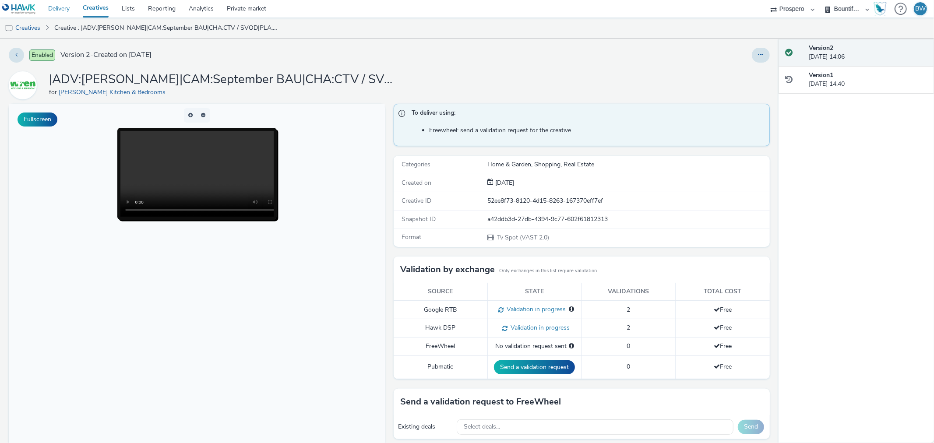
click at [69, 9] on link "Delivery" at bounding box center [59, 9] width 35 height 18
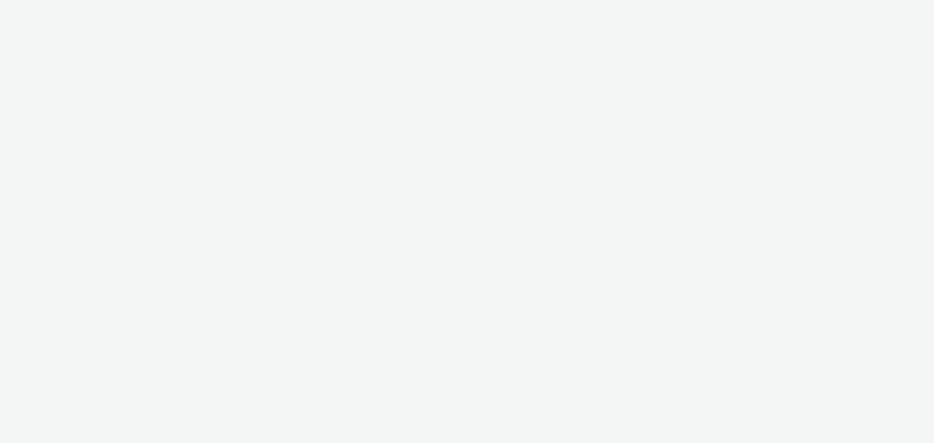
select select "b1b940d3-d05b-48b5-821e-f328c33b988b"
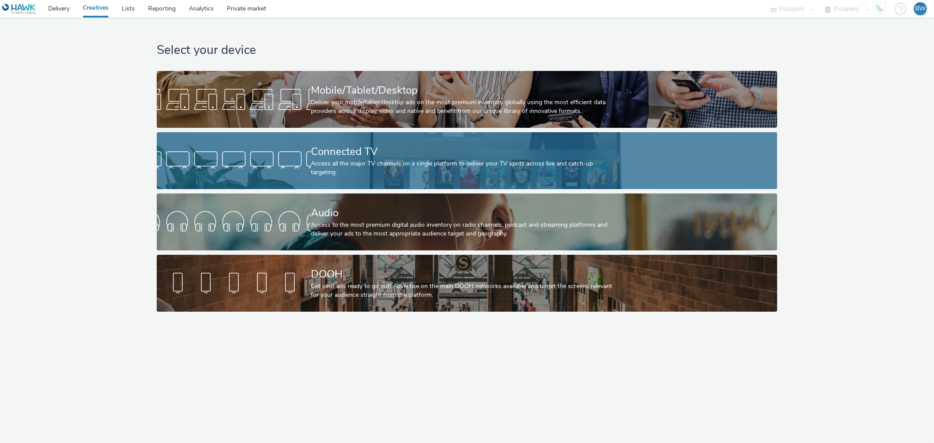
click at [306, 183] on link "Connected TV Access all the major TV channels on a single platform to deliver y…" at bounding box center [467, 160] width 620 height 57
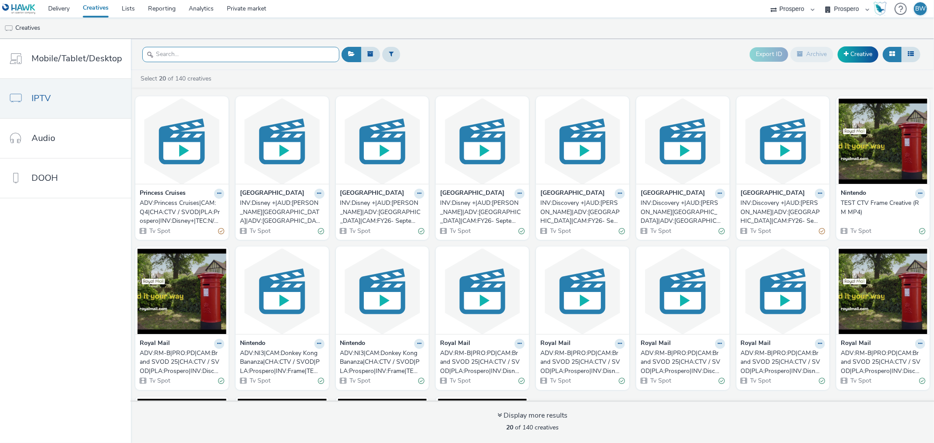
click at [206, 53] on input "text" at bounding box center [240, 54] width 197 height 15
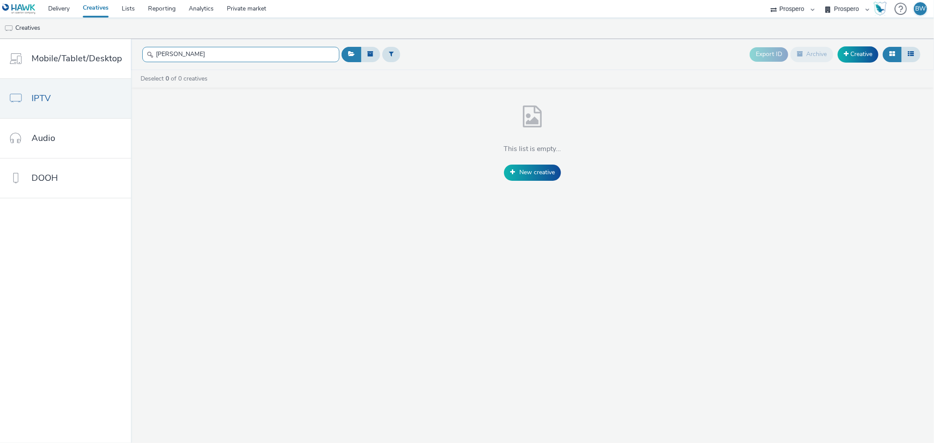
type input "[PERSON_NAME]"
click at [54, 10] on link "Delivery" at bounding box center [59, 9] width 35 height 18
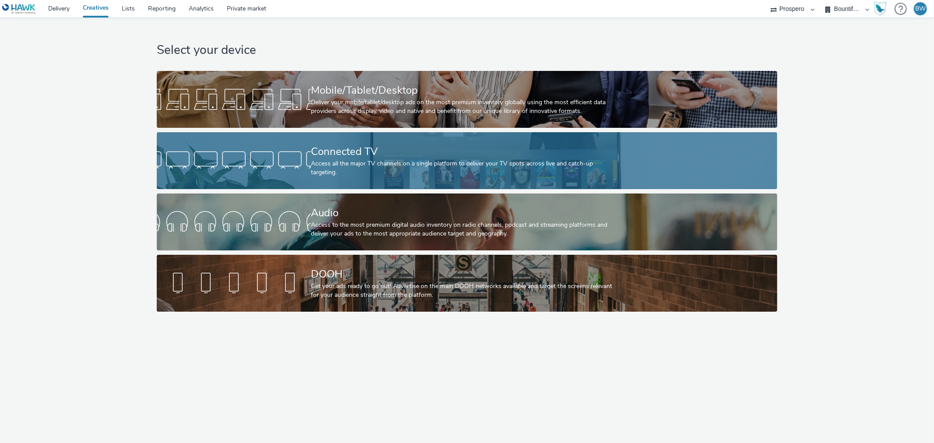
click at [288, 167] on div at bounding box center [234, 161] width 154 height 28
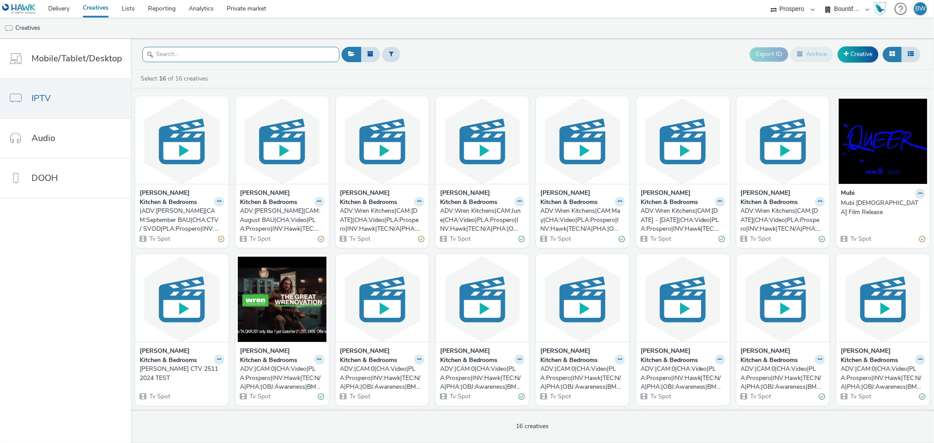
click at [186, 54] on input "text" at bounding box center [240, 54] width 197 height 15
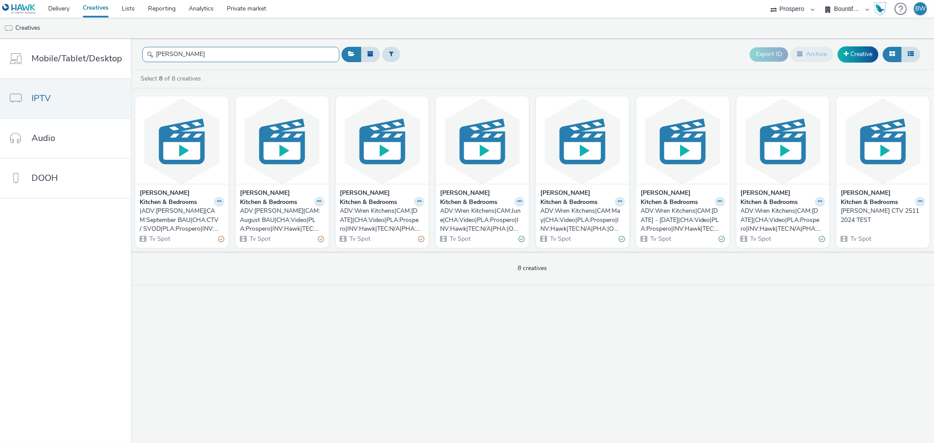
type input "wren"
click at [173, 216] on div "|ADV:Wren|CAM:September BAU|CHA:CTV / SVOD|PLA:Prospero|INV:Media 16|TEC:N/A|PH…" at bounding box center [180, 220] width 81 height 27
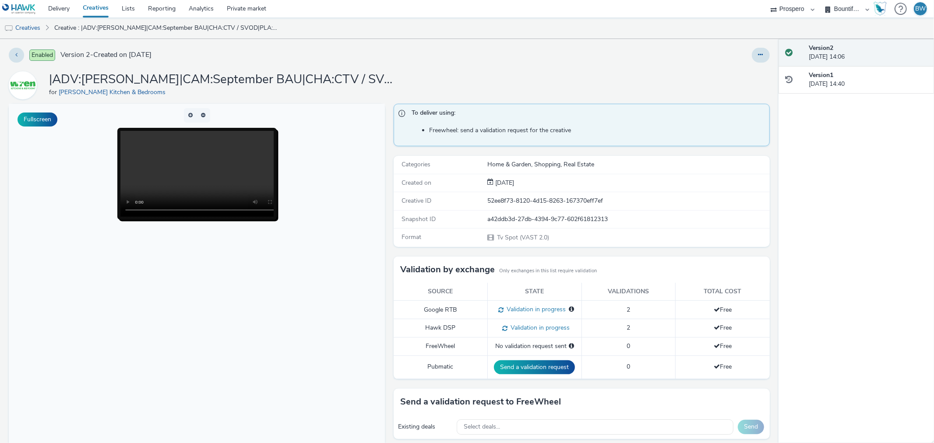
click at [145, 183] on video at bounding box center [206, 174] width 172 height 86
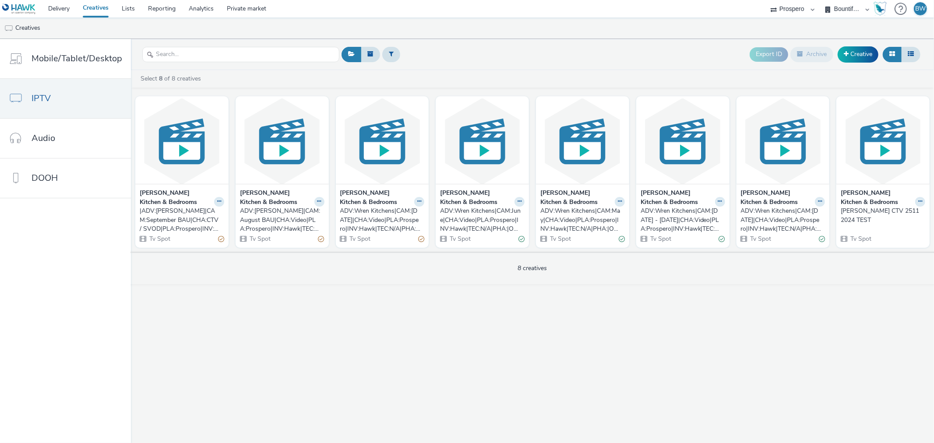
click at [265, 220] on div "ADV:[PERSON_NAME]|CAM:August BAU|CHA:Video|PLA:Prospero|INV:Hawk|TEC:N/A|PHA:|O…" at bounding box center [280, 220] width 81 height 27
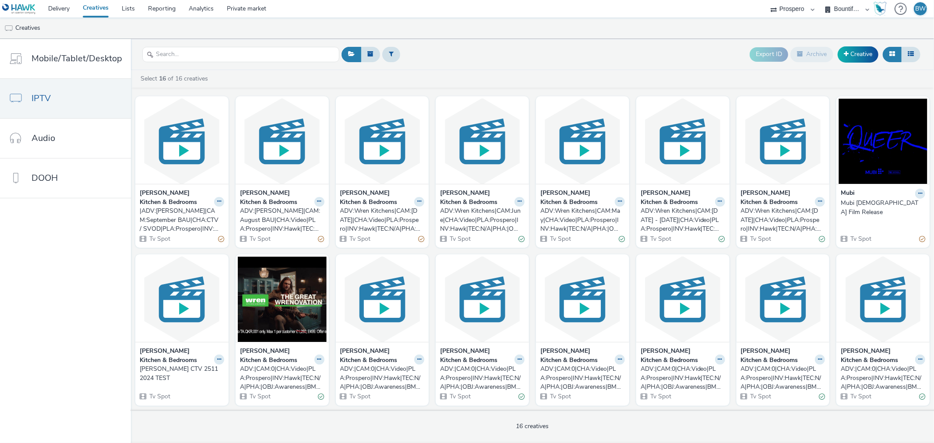
drag, startPoint x: 292, startPoint y: 130, endPoint x: 264, endPoint y: 221, distance: 95.1
click at [170, 215] on div "|ADV:[PERSON_NAME]|CAM:September BAU|CHA:CTV / SVOD|PLA:Prospero|INV:Media 16|T…" at bounding box center [180, 220] width 81 height 27
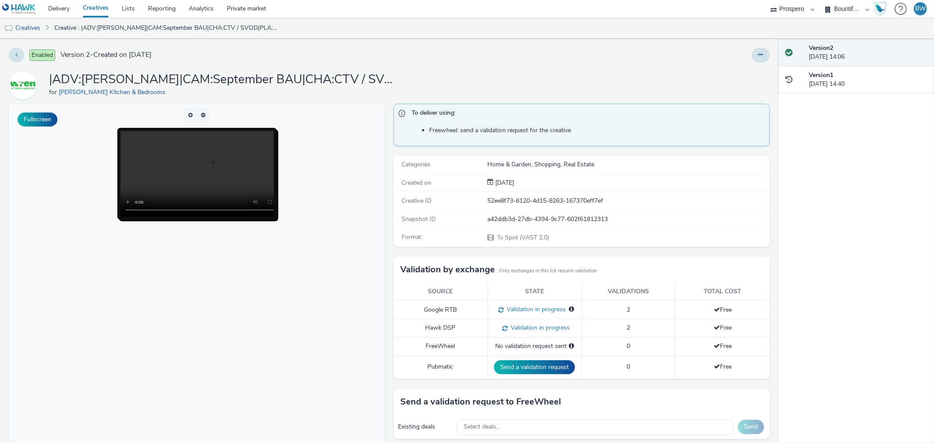
scroll to position [91, 0]
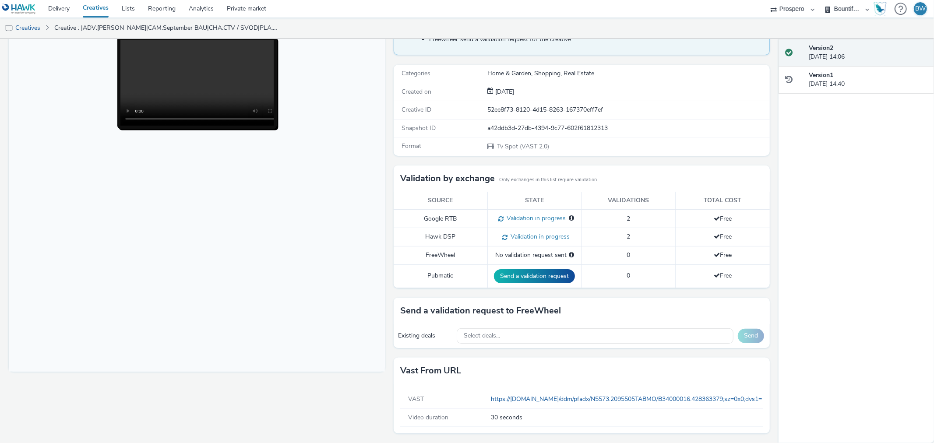
click at [406, 226] on td "Google RTB" at bounding box center [441, 219] width 94 height 18
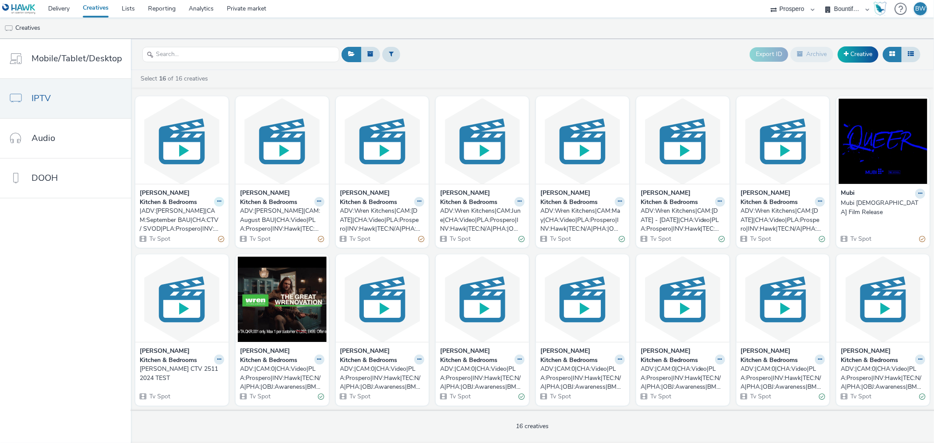
click at [217, 203] on icon at bounding box center [219, 201] width 4 height 5
click at [103, 260] on nav "Mobile/Tablet/Desktop IPTV Audio DOOH" at bounding box center [65, 241] width 131 height 404
click at [161, 212] on div "|ADV:[PERSON_NAME]|CAM:September BAU|CHA:CTV / SVOD|PLA:Prospero|INV:Media 16|T…" at bounding box center [180, 220] width 81 height 27
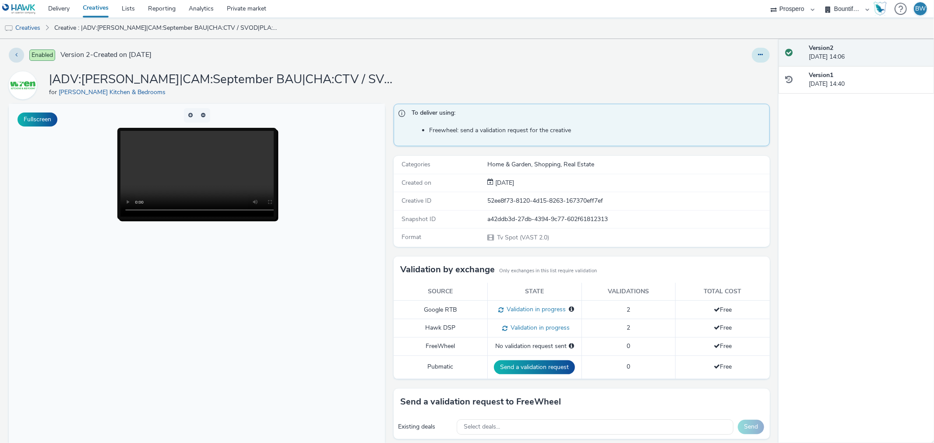
click at [758, 52] on icon at bounding box center [760, 55] width 5 height 6
click at [735, 74] on link "Edit" at bounding box center [737, 73] width 66 height 18
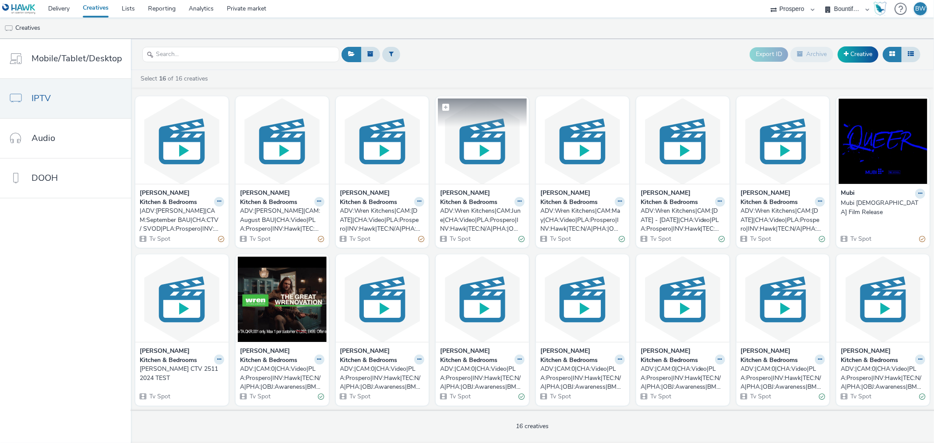
click at [476, 164] on img at bounding box center [482, 140] width 89 height 85
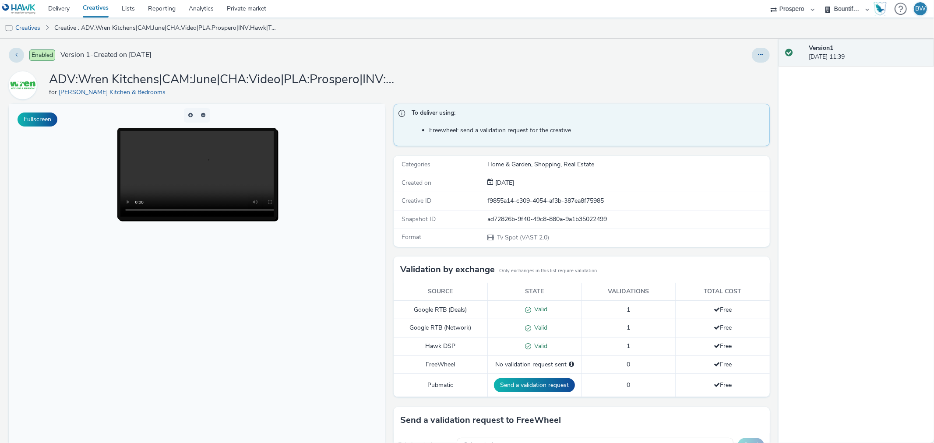
scroll to position [0, 0]
click at [759, 58] on button at bounding box center [761, 54] width 18 height 15
click at [744, 72] on link "Edit" at bounding box center [737, 72] width 66 height 18
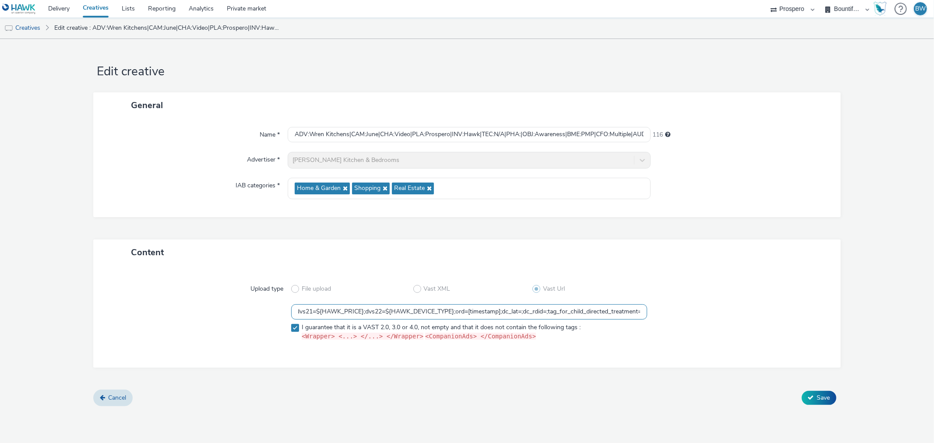
scroll to position [0, 1924]
drag, startPoint x: 431, startPoint y: 313, endPoint x: 810, endPoint y: 299, distance: 378.9
click at [810, 299] on div "Upload type File upload Vast XML Vast Url https://ad.doubleclick.net/ddm/pfadx/…" at bounding box center [466, 316] width 729 height 84
click at [622, 310] on input "https://ad.doubleclick.net/ddm/pfadx/N5573.2095505TABMO/B33527902.421481107;sz=…" at bounding box center [468, 311] width 355 height 15
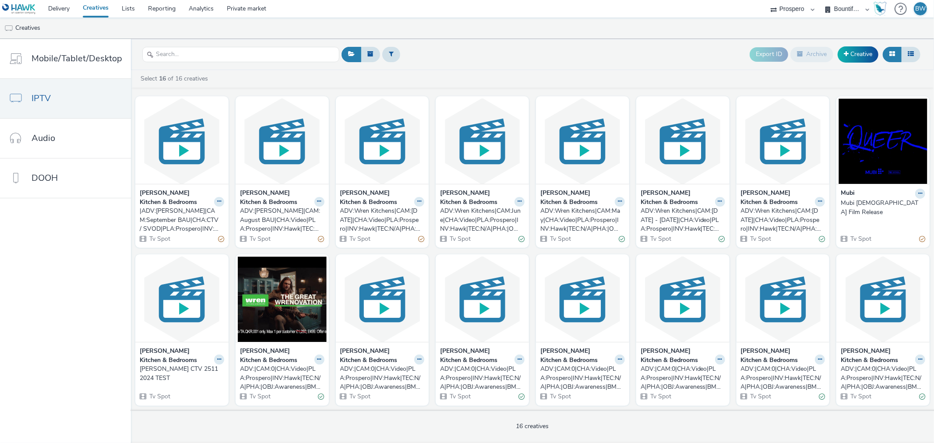
click at [165, 211] on div "|ADV:[PERSON_NAME]|CAM:September BAU|CHA:CTV / SVOD|PLA:Prospero|INV:Media 16|T…" at bounding box center [180, 220] width 81 height 27
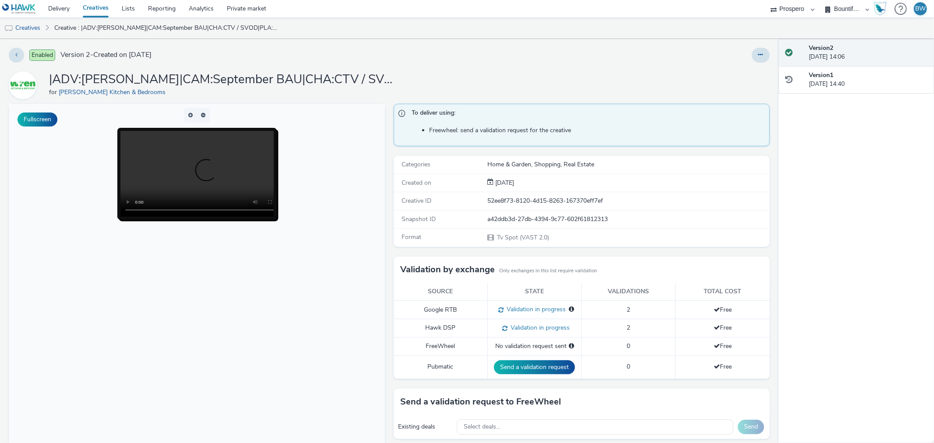
scroll to position [91, 0]
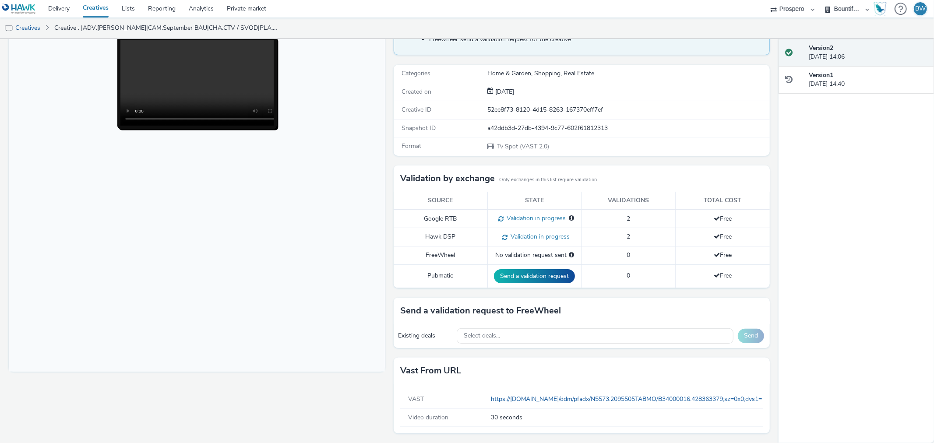
click at [384, 387] on div "Fullscreen" at bounding box center [199, 228] width 380 height 431
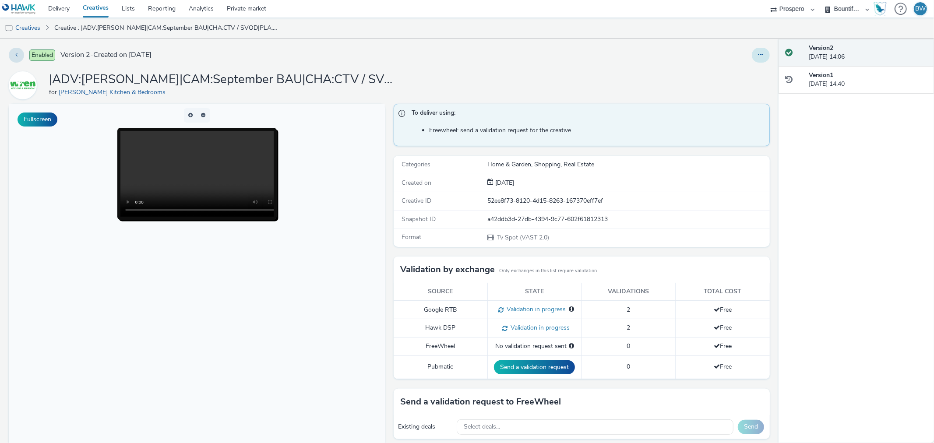
click at [758, 55] on icon at bounding box center [760, 55] width 5 height 6
click at [724, 79] on link "Edit" at bounding box center [737, 73] width 66 height 18
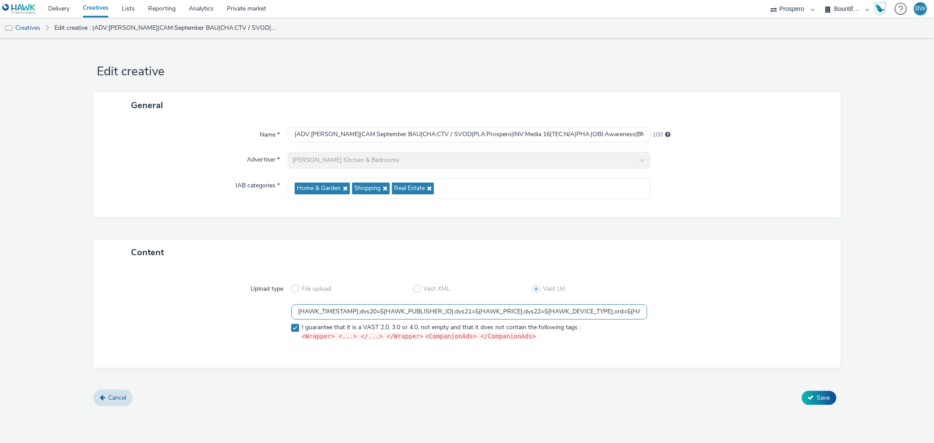
scroll to position [0, 2038]
drag, startPoint x: 530, startPoint y: 316, endPoint x: 777, endPoint y: 325, distance: 247.9
click at [777, 325] on div "https://ad.doubleclick.net/ddm/pfadx/N5573.2095505TABMO/B34000016.428363379;sz=…" at bounding box center [466, 324] width 715 height 41
click at [624, 313] on input "https://ad.doubleclick.net/ddm/pfadx/N5573.2095505TABMO/B34000016.428363379;sz=…" at bounding box center [468, 311] width 355 height 15
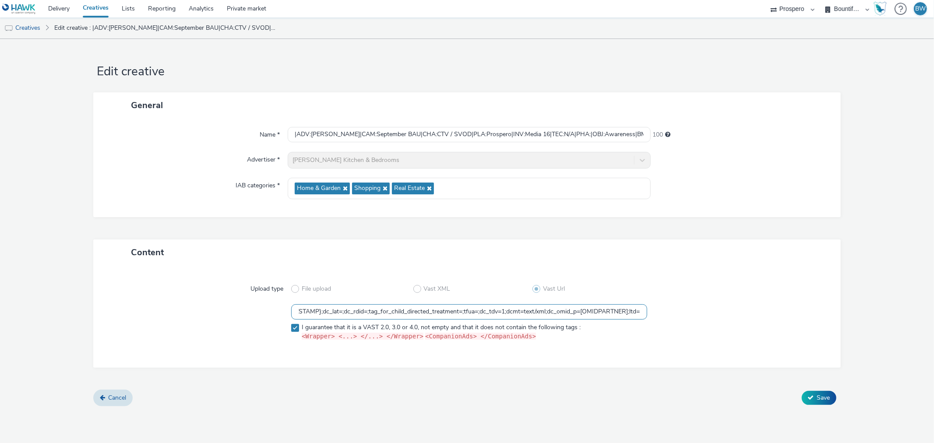
drag, startPoint x: 626, startPoint y: 312, endPoint x: 650, endPoint y: 312, distance: 24.5
click at [650, 312] on div "https://ad.doubleclick.net/ddm/pfadx/N5573.2095505TABMO/B34000016.428363379;sz=…" at bounding box center [466, 324] width 715 height 41
click at [650, 312] on div at bounding box center [736, 324] width 178 height 41
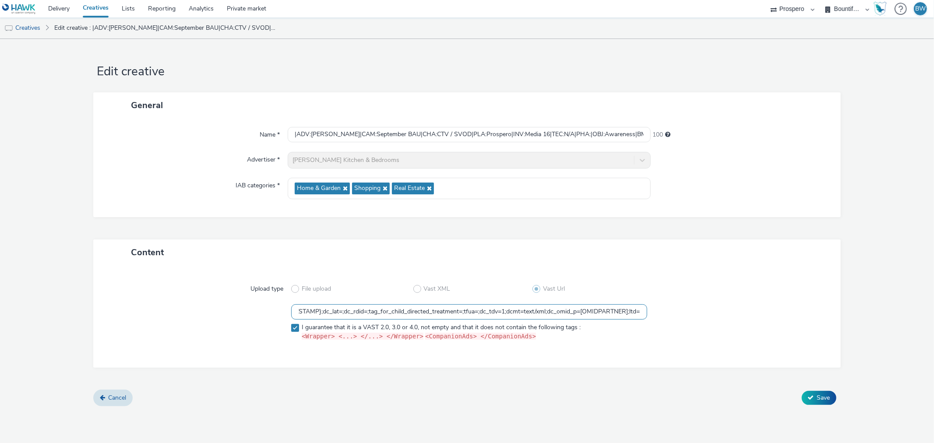
drag, startPoint x: 620, startPoint y: 311, endPoint x: 768, endPoint y: 294, distance: 149.3
click at [768, 294] on div "Upload type File upload Vast XML Vast Url https://ad.doubleclick.net/ddm/pfadx/…" at bounding box center [466, 316] width 729 height 84
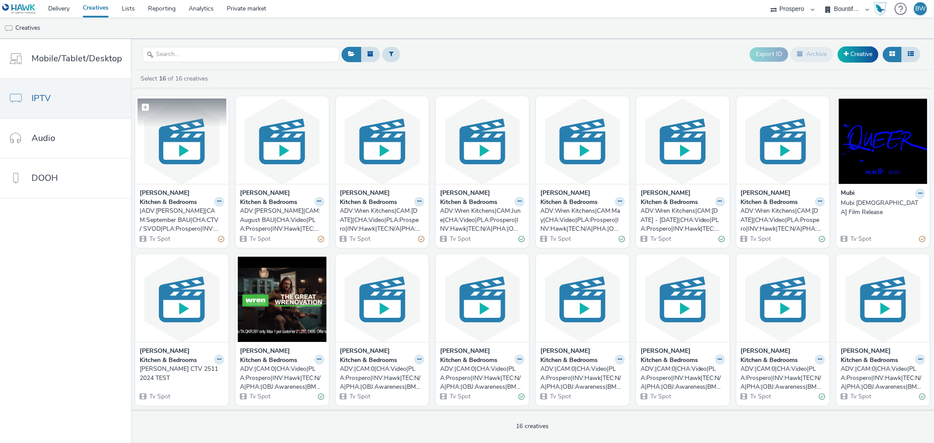
click at [164, 176] on img at bounding box center [181, 140] width 89 height 85
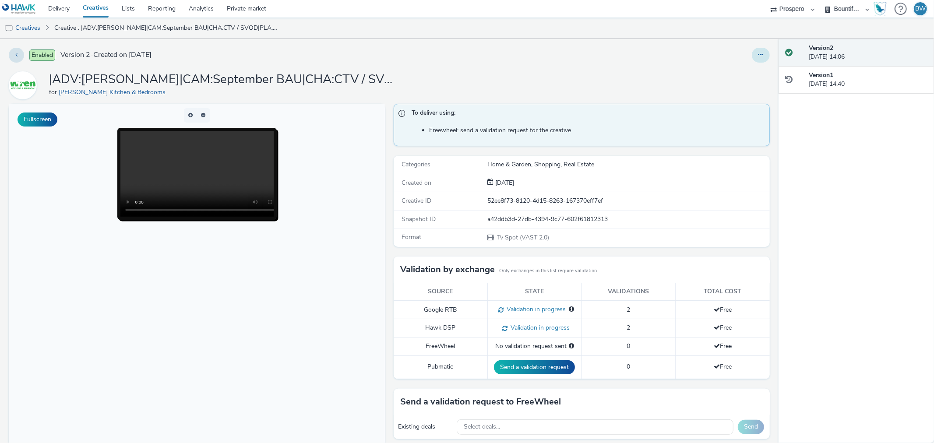
click at [752, 59] on button at bounding box center [761, 55] width 18 height 15
click at [730, 73] on link "Edit" at bounding box center [737, 73] width 66 height 18
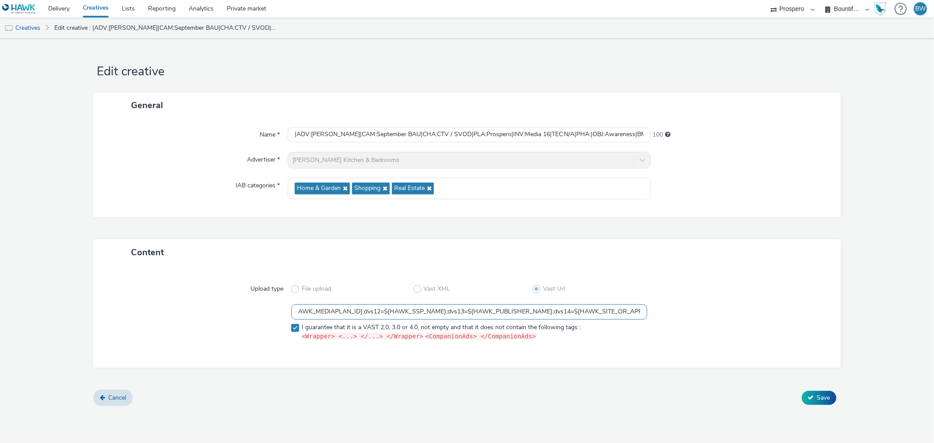
scroll to position [0, 2038]
drag, startPoint x: 562, startPoint y: 305, endPoint x: 740, endPoint y: 320, distance: 178.8
click at [740, 320] on div "https://ad.doubleclick.net/ddm/pfadx/N5573.2095505TABMO/B34000016.428363379;sz=…" at bounding box center [466, 324] width 715 height 41
click at [617, 314] on input "https://ad.doubleclick.net/ddm/pfadx/N5573.2095505TABMO/B34000016.428363379;sz=…" at bounding box center [468, 311] width 355 height 15
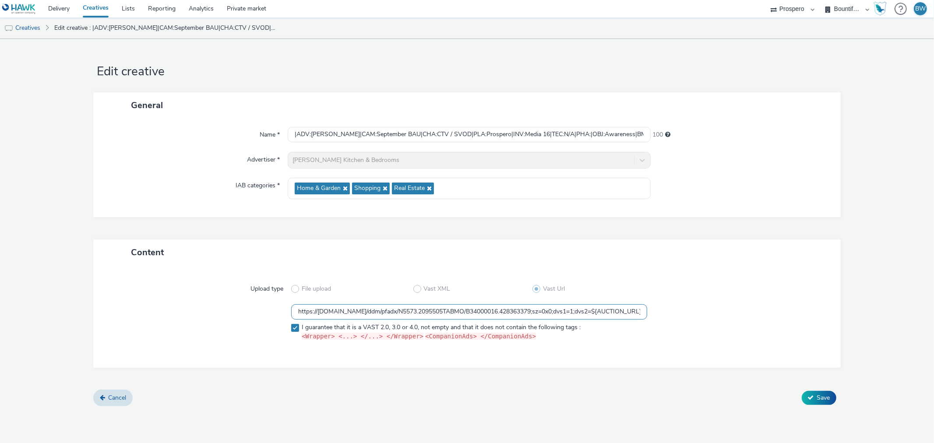
click at [539, 313] on input "https://ad.doubleclick.net/ddm/pfadx/N5573.2095505TABMO/B34000016.428363379;sz=…" at bounding box center [468, 311] width 355 height 15
click at [560, 320] on input "https://ad.doubleclick.net/ddm/pfadx/N5573.2095505TABMO/B34000016.428363379;sz=…" at bounding box center [468, 311] width 355 height 15
drag, startPoint x: 565, startPoint y: 318, endPoint x: 750, endPoint y: 324, distance: 185.7
click at [750, 324] on div "https://ad.doubleclick.net/ddm/pfadx/N5573.2095505TABMO/B34000016.428363379;sz=…" at bounding box center [466, 324] width 715 height 41
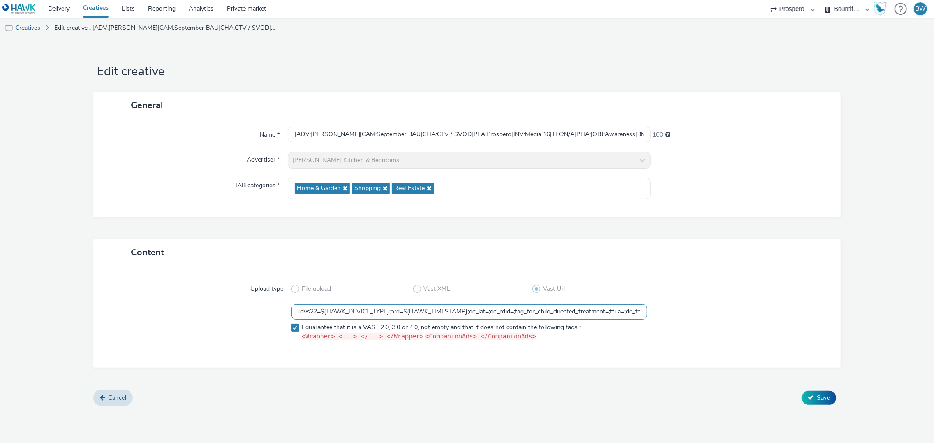
click at [567, 309] on input "https://ad.doubleclick.net/ddm/pfadx/N5573.2095505TABMO/B34000016.428363379;sz=…" at bounding box center [468, 311] width 355 height 15
click at [559, 311] on input "https://ad.doubleclick.net/ddm/pfadx/N5573.2095505TABMO/B34000016.428363379;sz=…" at bounding box center [468, 311] width 355 height 15
drag, startPoint x: 558, startPoint y: 312, endPoint x: 690, endPoint y: 316, distance: 131.8
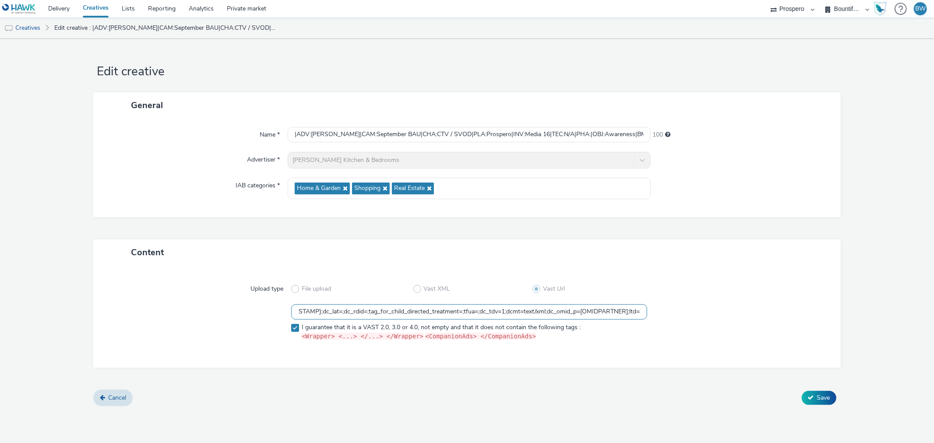
click at [690, 316] on div "https://ad.doubleclick.net/ddm/pfadx/N5573.2095505TABMO/B34000016.428363379;sz=…" at bounding box center [466, 324] width 715 height 41
click at [622, 313] on input "https://ad.doubleclick.net/ddm/pfadx/N5573.2095505TABMO/B34000016.428363379;sz=…" at bounding box center [468, 311] width 355 height 15
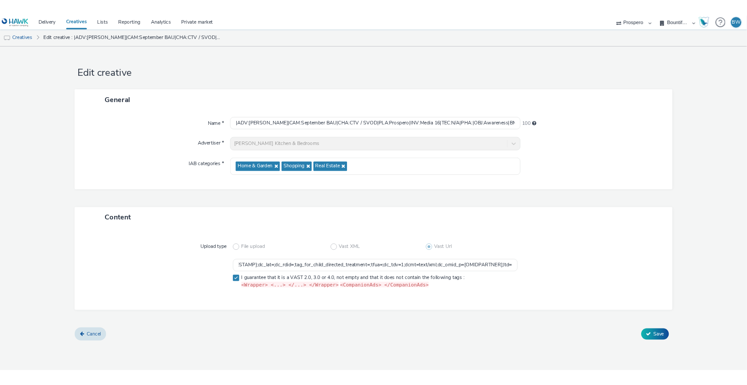
scroll to position [0, 0]
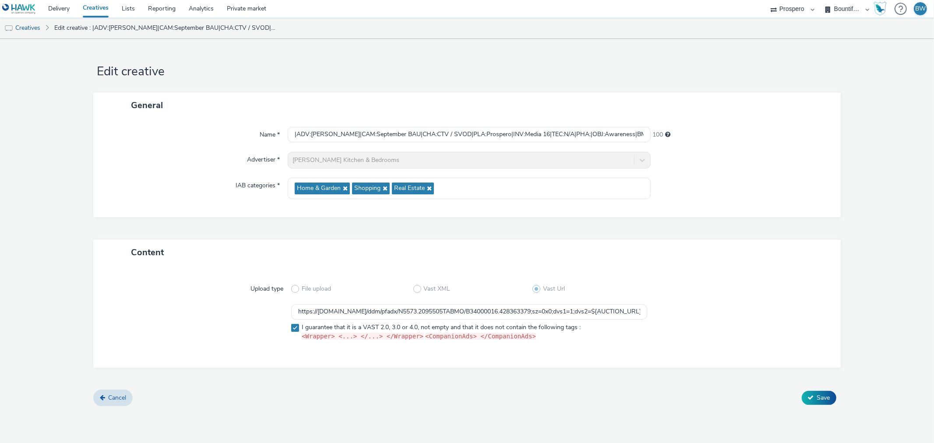
drag, startPoint x: 648, startPoint y: 1, endPoint x: 667, endPoint y: 25, distance: 30.2
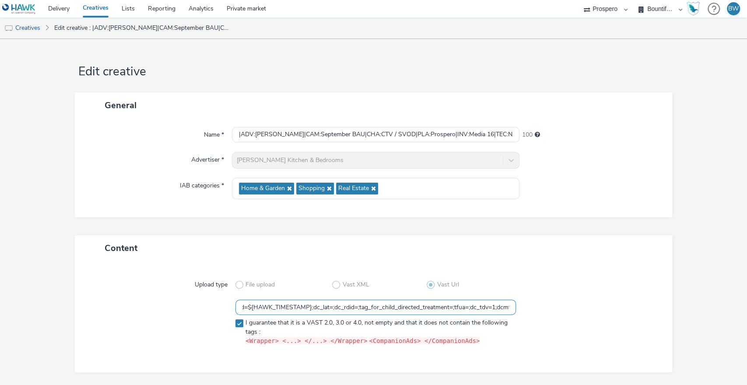
scroll to position [0, 2115]
drag, startPoint x: 480, startPoint y: 302, endPoint x: 722, endPoint y: 301, distance: 242.5
click at [722, 301] on form "Edit creative General Name * |ADV:Wren|CAM:September BAU|CHA:CTV / SVOD|PLA:Pro…" at bounding box center [373, 226] width 747 height 374
click at [493, 309] on input "https://ad.doubleclick.net/ddm/pfadx/N5573.2095505TABMO/B34000016.428363379;sz=…" at bounding box center [376, 306] width 281 height 15
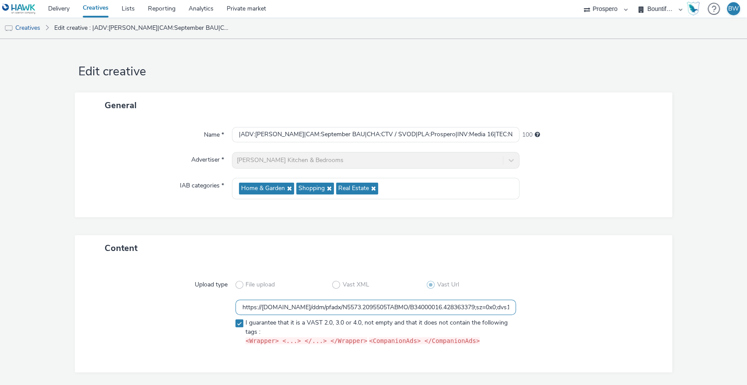
drag, startPoint x: 476, startPoint y: 302, endPoint x: 3, endPoint y: 289, distance: 473.8
click at [3, 289] on form "Edit creative General Name * |ADV:Wren|CAM:September BAU|CHA:CTV / SVOD|PLA:Pro…" at bounding box center [373, 226] width 747 height 374
click at [415, 306] on input "https://ad.doubleclick.net/ddm/pfadx/N5573.2095505TABMO/B34000016.428363379;sz=…" at bounding box center [376, 306] width 281 height 15
click at [461, 304] on input "https://ad.doubleclick.net/ddm/pfadx/N5573.2095505TABMO/B34000016.428363379;sz=…" at bounding box center [376, 306] width 281 height 15
click at [499, 306] on input "https://ad.doubleclick.net/ddm/pfadx/N5573.2095505TABMO/B34000016.428363379;sz=…" at bounding box center [376, 306] width 281 height 15
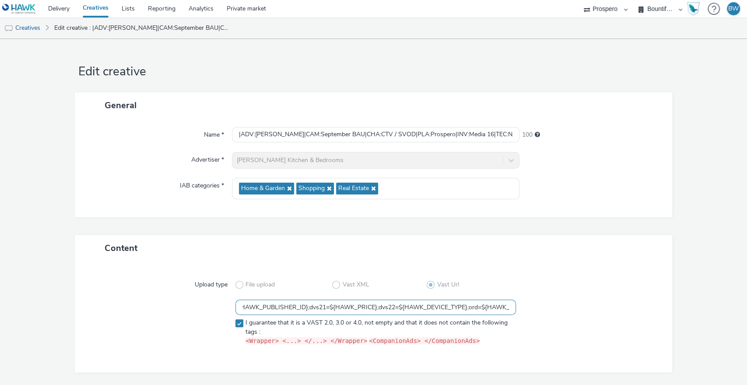
scroll to position [0, 2115]
drag, startPoint x: 436, startPoint y: 310, endPoint x: 675, endPoint y: 293, distance: 239.6
click at [675, 293] on form "Edit creative General Name * |ADV:Wren|CAM:September BAU|CHA:CTV / SVOD|PLA:Pro…" at bounding box center [373, 226] width 747 height 374
click at [396, 306] on input "https://ad.doubleclick.net/ddm/pfadx/N5573.2095505TABMO/B34000016.428363379;sz=…" at bounding box center [376, 306] width 281 height 15
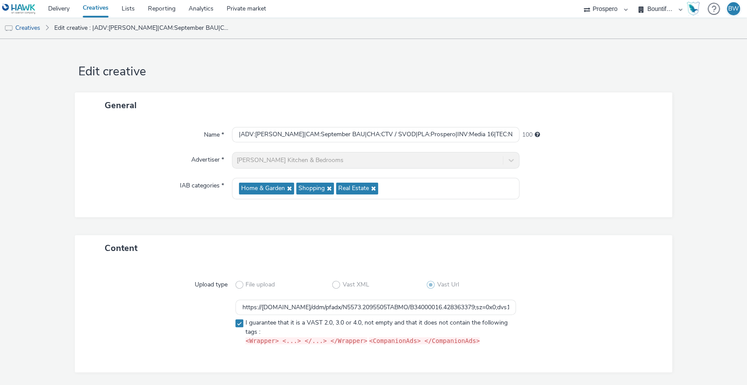
click at [463, 299] on div "Upload type File upload Vast XML Vast Url https://ad.doubleclick.net/ddm/pfadx/…" at bounding box center [374, 317] width 580 height 94
click at [464, 302] on input "https://ad.doubleclick.net/ddm/pfadx/N5573.2095505TABMO/B34000016.428363379;sz=…" at bounding box center [376, 306] width 281 height 15
drag, startPoint x: 492, startPoint y: 305, endPoint x: 412, endPoint y: 312, distance: 80.4
click at [412, 312] on input "https://ad.doubleclick.net/ddm/pfadx/N5573.2095505TABMO/B34000016.428363379;sz=…" at bounding box center [376, 306] width 281 height 15
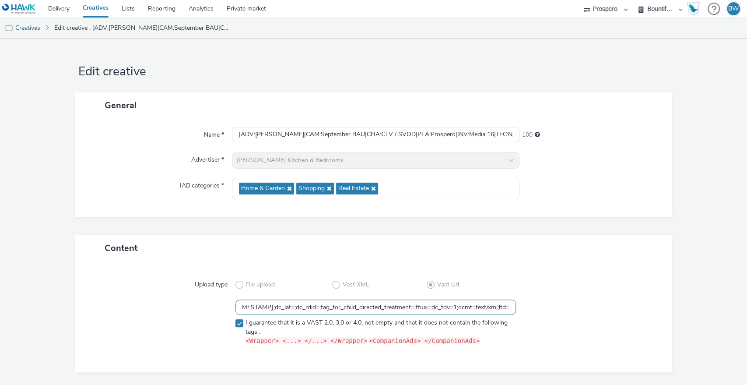
scroll to position [0, 2032]
type input "https://[DOMAIN_NAME]/ddm/pfadx/N5573.2095505TABMO/B34000016.428363379;sz=0x0;d…"
drag, startPoint x: 484, startPoint y: 306, endPoint x: 761, endPoint y: 307, distance: 277.1
click at [747, 307] on html "Delivery Creatives Lists Reporting Analytics Private market Prospero Bountiful …" at bounding box center [373, 192] width 747 height 385
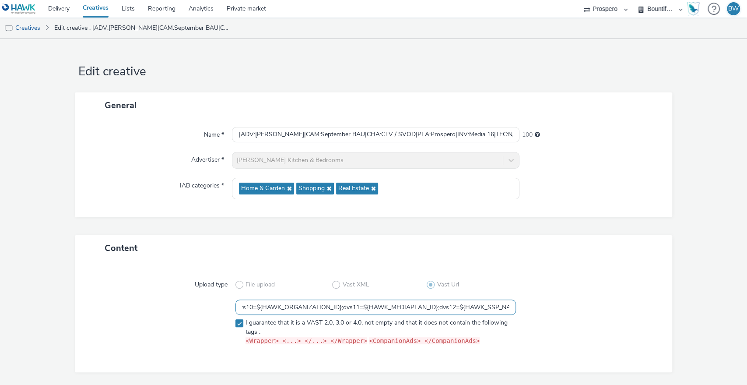
scroll to position [0, 2032]
click at [482, 310] on input "https://[DOMAIN_NAME]/ddm/pfadx/N5573.2095505TABMO/B34000016.428363379;sz=0x0;d…" at bounding box center [376, 306] width 281 height 15
drag, startPoint x: 482, startPoint y: 310, endPoint x: 656, endPoint y: 298, distance: 173.7
click at [656, 298] on div "Upload type File upload Vast XML Vast Url https://ad.doubleclick.net/ddm/pfadx/…" at bounding box center [374, 317] width 580 height 94
drag, startPoint x: 406, startPoint y: 311, endPoint x: 685, endPoint y: 288, distance: 279.8
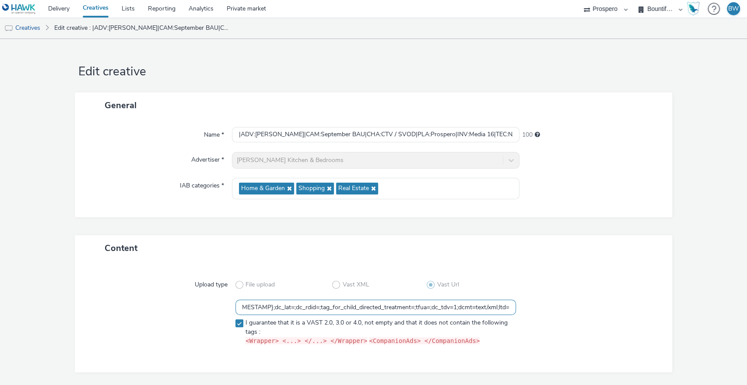
click at [685, 288] on form "Edit creative General Name * |ADV:[PERSON_NAME]|CAM:September BAU|CHA:CTV / SVO…" at bounding box center [373, 226] width 747 height 374
click at [476, 307] on input "https://[DOMAIN_NAME]/ddm/pfadx/N5573.2095505TABMO/B34000016.428363379;sz=0x0;d…" at bounding box center [376, 306] width 281 height 15
drag, startPoint x: 476, startPoint y: 307, endPoint x: 718, endPoint y: 309, distance: 241.6
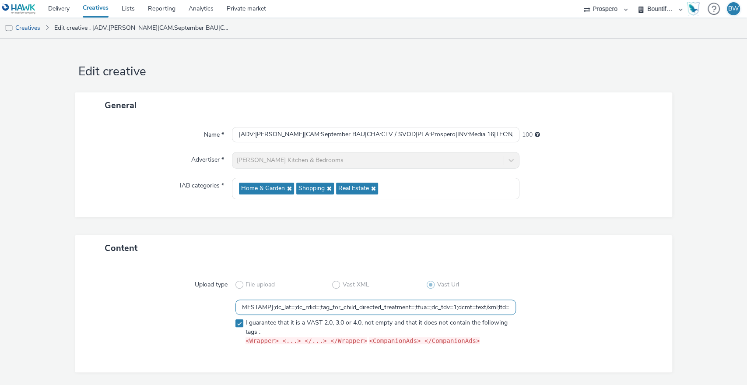
click at [718, 309] on form "Edit creative General Name * |ADV:[PERSON_NAME]|CAM:September BAU|CHA:CTV / SVO…" at bounding box center [373, 226] width 747 height 374
click at [647, 313] on div at bounding box center [586, 323] width 141 height 49
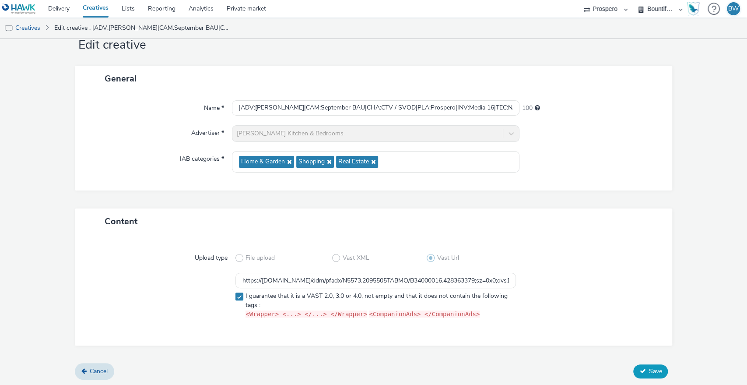
click at [650, 365] on button "Save" at bounding box center [650, 371] width 35 height 14
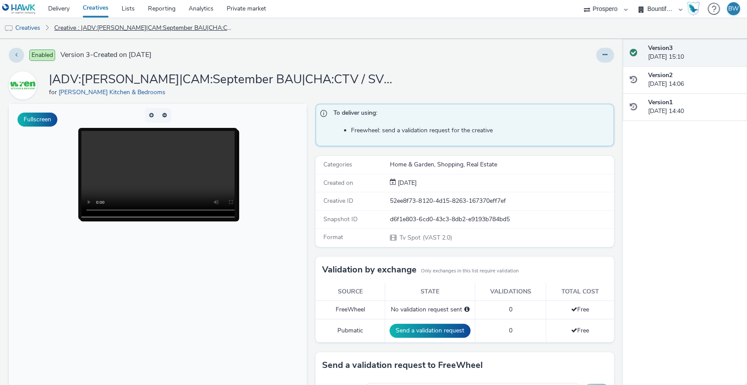
click at [191, 29] on link "Creative : |ADV:[PERSON_NAME]|CAM:September BAU|CHA:CTV / SVOD|PLA:Prospero|INV…" at bounding box center [143, 28] width 187 height 21
click at [441, 62] on div at bounding box center [493, 55] width 242 height 15
click at [56, 11] on link "Delivery" at bounding box center [59, 9] width 35 height 18
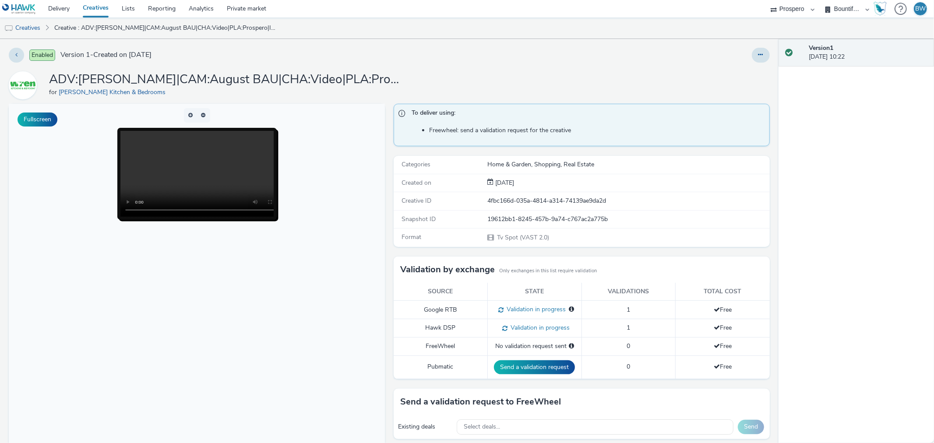
scroll to position [91, 0]
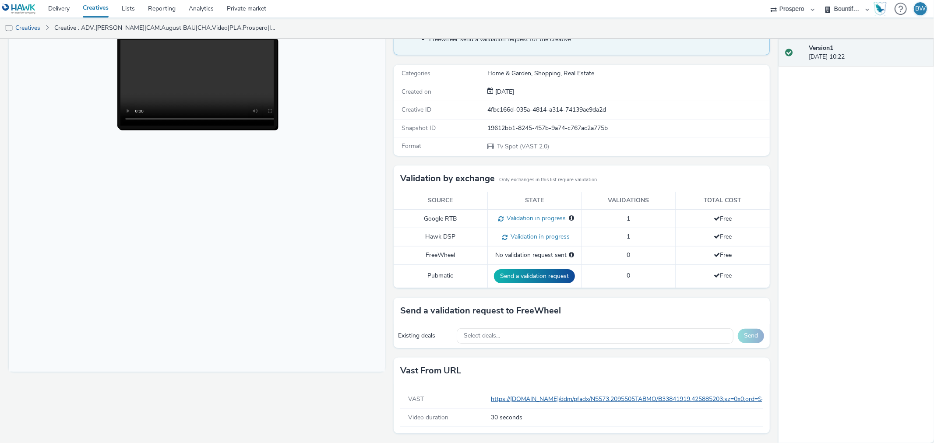
click at [679, 402] on link "https://[DOMAIN_NAME]/ddm/pfadx/N5573.2095505TABMO/B33841919.425885203;sz=0x0;o…" at bounding box center [776, 399] width 571 height 8
click at [601, 397] on link "https://[DOMAIN_NAME]/ddm/pfadx/N5573.2095505TABMO/B33841919.425885203;sz=0x0;o…" at bounding box center [776, 399] width 571 height 8
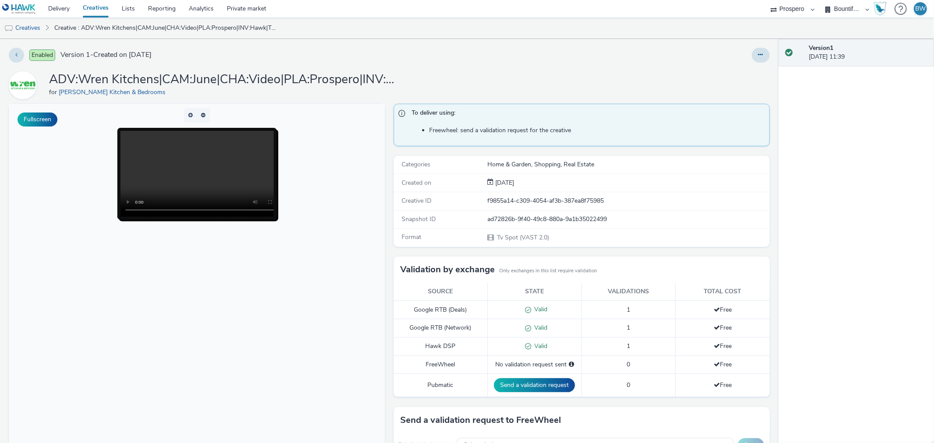
scroll to position [110, 0]
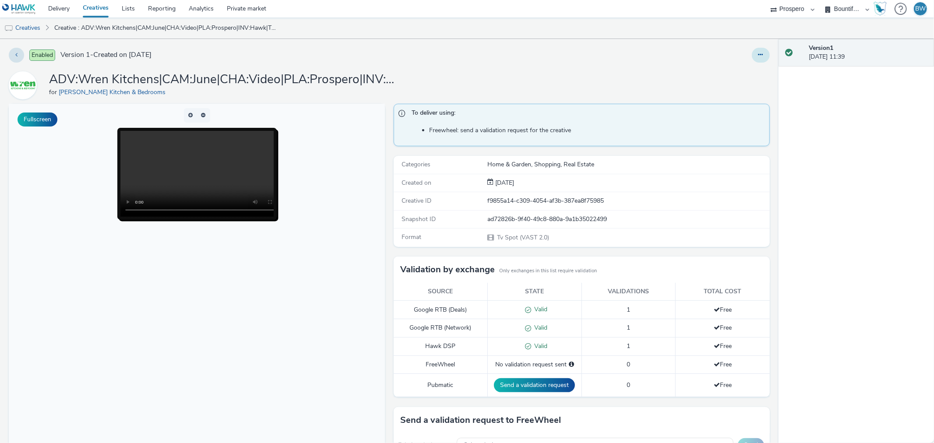
click at [752, 59] on button at bounding box center [761, 55] width 18 height 15
click at [736, 70] on link "Edit" at bounding box center [737, 73] width 66 height 18
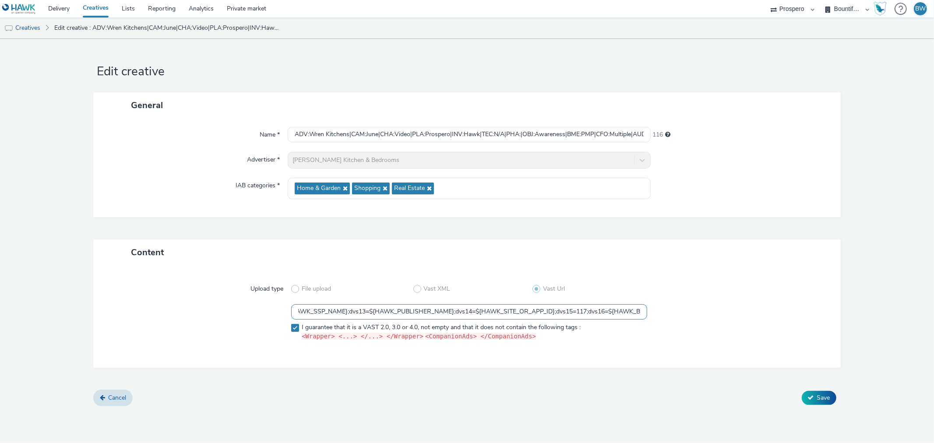
scroll to position [0, 1924]
drag, startPoint x: 534, startPoint y: 308, endPoint x: 728, endPoint y: 315, distance: 194.5
click at [728, 315] on div "https://ad.doubleclick.net/ddm/pfadx/N5573.2095505TABMO/B33527902.421481107;sz=…" at bounding box center [466, 324] width 715 height 41
click at [622, 313] on input "https://ad.doubleclick.net/ddm/pfadx/N5573.2095505TABMO/B33527902.421481107;sz=…" at bounding box center [468, 311] width 355 height 15
drag, startPoint x: 607, startPoint y: 310, endPoint x: 770, endPoint y: 311, distance: 163.3
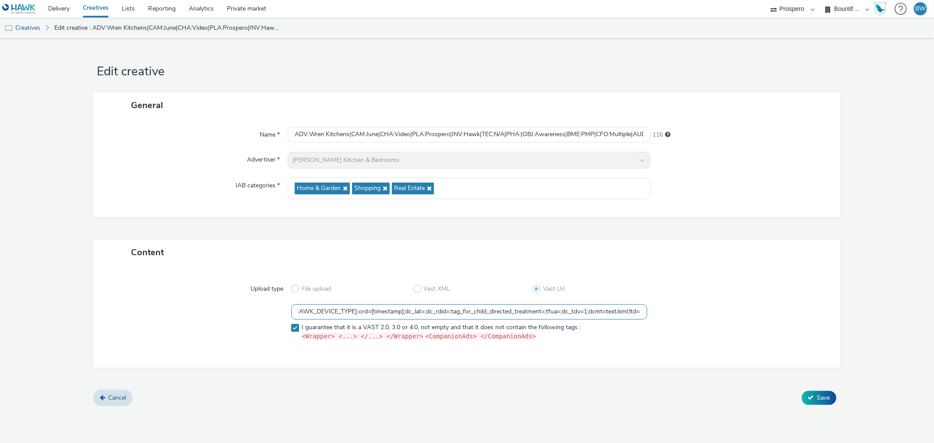
click at [770, 311] on div "https://ad.doubleclick.net/ddm/pfadx/N5573.2095505TABMO/B33527902.421481107;sz=…" at bounding box center [466, 324] width 715 height 41
click at [596, 313] on input "https://ad.doubleclick.net/ddm/pfadx/N5573.2095505TABMO/B33527902.421481107;sz=…" at bounding box center [468, 311] width 355 height 15
drag, startPoint x: 596, startPoint y: 313, endPoint x: 654, endPoint y: 302, distance: 59.6
click at [654, 302] on div "Upload type File upload Vast XML Vast Url https://ad.doubleclick.net/ddm/pfadx/…" at bounding box center [466, 316] width 729 height 84
click at [567, 313] on input "https://ad.doubleclick.net/ddm/pfadx/N5573.2095505TABMO/B33527902.421481107;sz=…" at bounding box center [468, 311] width 355 height 15
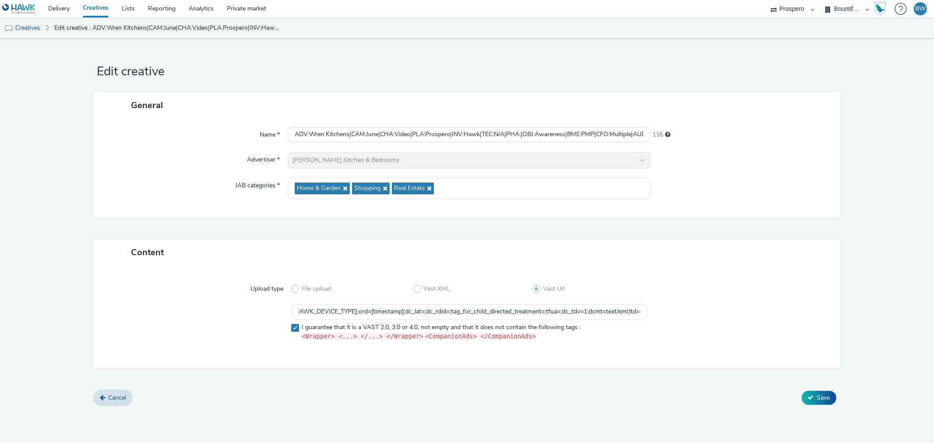
scroll to position [0, 0]
click at [579, 309] on input "https://ad.doubleclick.net/ddm/pfadx/N5573.2095505TABMO/B33527902.421481107;sz=…" at bounding box center [468, 311] width 355 height 15
click at [539, 313] on input "https://ad.doubleclick.net/ddm/pfadx/N5573.2095505TABMO/B33527902.421481107;sz=…" at bounding box center [468, 311] width 355 height 15
click at [582, 317] on input "https://ad.doubleclick.net/ddm/pfadx/N5573.2095505TABMO/B33527902.421481107;sz=…" at bounding box center [468, 311] width 355 height 15
drag, startPoint x: 524, startPoint y: 311, endPoint x: 711, endPoint y: 348, distance: 190.8
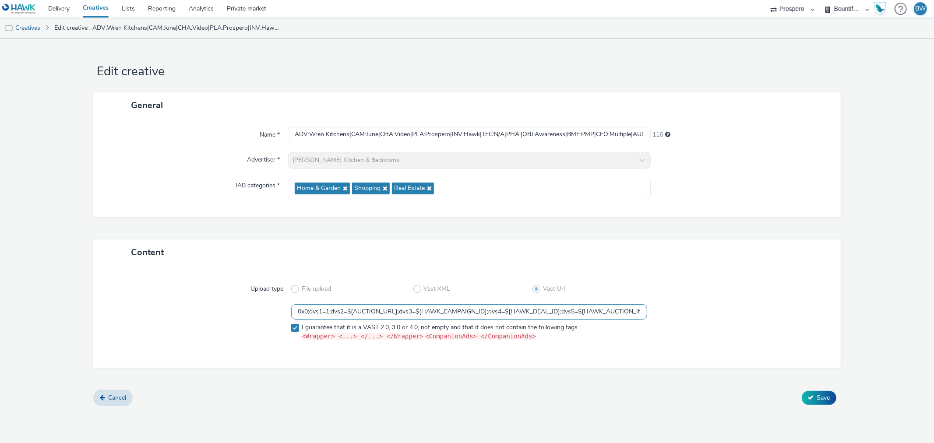
click at [711, 348] on div "Upload type File upload Vast XML Vast Url https://ad.doubleclick.net/ddm/pfadx/…" at bounding box center [466, 316] width 729 height 84
click at [606, 313] on input "https://ad.doubleclick.net/ddm/pfadx/N5573.2095505TABMO/B33527902.421481107;sz=…" at bounding box center [468, 311] width 355 height 15
drag, startPoint x: 598, startPoint y: 312, endPoint x: 933, endPoint y: 354, distance: 338.4
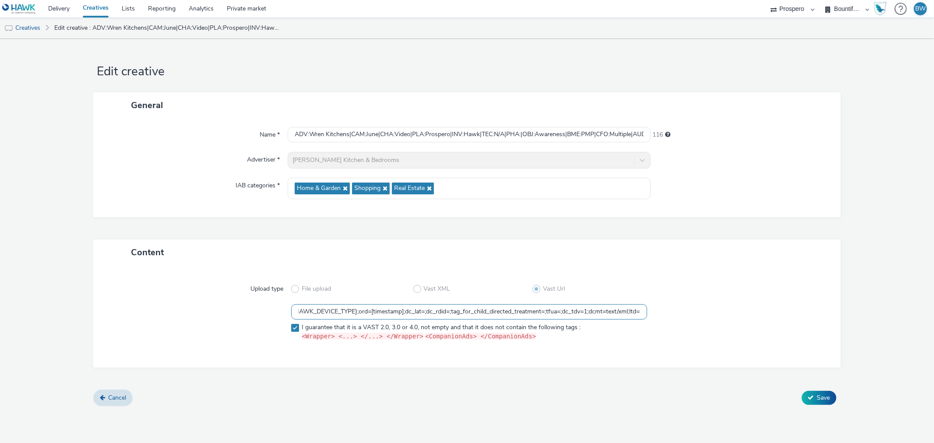
click at [933, 354] on form "Edit creative General Name * ADV:Wren Kitchens|CAM:June|CHA:Video|PLA:Prospero|…" at bounding box center [467, 226] width 934 height 374
click at [603, 311] on input "https://ad.doubleclick.net/ddm/pfadx/N5573.2095505TABMO/B33527902.421481107;sz=…" at bounding box center [468, 311] width 355 height 15
click at [361, 316] on input "https://ad.doubleclick.net/ddm/pfadx/N5573.2095505TABMO/B33527902.421481107;sz=…" at bounding box center [468, 311] width 355 height 15
click at [592, 309] on input "https://ad.doubleclick.net/ddm/pfadx/N5573.2095505TABMO/B33527902.421481107;sz=…" at bounding box center [468, 311] width 355 height 15
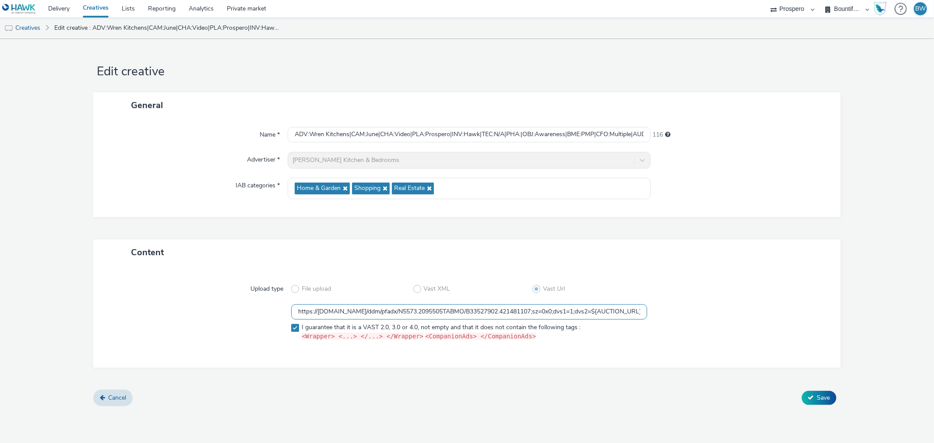
click at [574, 313] on input "https://ad.doubleclick.net/ddm/pfadx/N5573.2095505TABMO/B33527902.421481107;sz=…" at bounding box center [468, 311] width 355 height 15
drag, startPoint x: 574, startPoint y: 312, endPoint x: 908, endPoint y: 295, distance: 334.4
click at [908, 295] on form "Edit creative General Name * ADV:Wren Kitchens|CAM:June|CHA:Video|PLA:Prospero|…" at bounding box center [467, 226] width 934 height 374
click at [605, 325] on label "I guarantee that it is a VAST 2.0, 3.0 or 4.0, not empty and that it does not c…" at bounding box center [468, 332] width 355 height 18
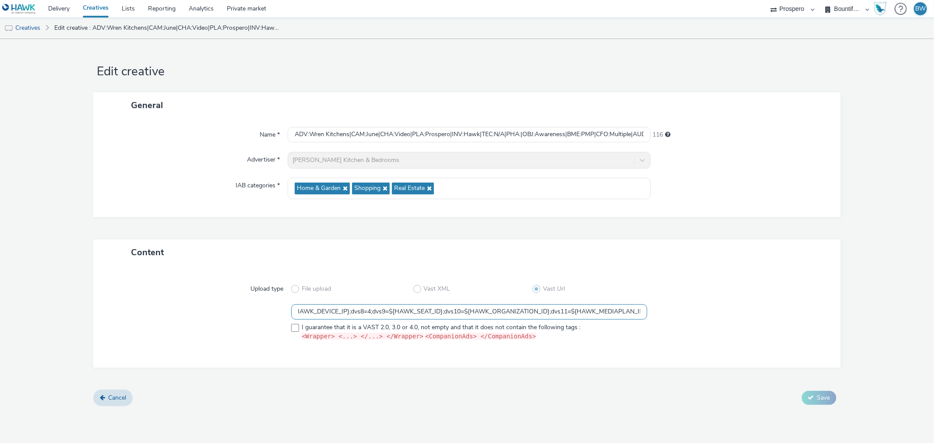
scroll to position [0, 1924]
drag, startPoint x: 604, startPoint y: 309, endPoint x: 830, endPoint y: 344, distance: 228.5
click at [830, 344] on div "Upload type File upload Vast XML Vast Url https://ad.doubleclick.net/ddm/pfadx/…" at bounding box center [466, 316] width 729 height 84
click at [590, 310] on input "https://ad.doubleclick.net/ddm/pfadx/N5573.2095505TABMO/B33527902.421481107;sz=…" at bounding box center [468, 311] width 355 height 15
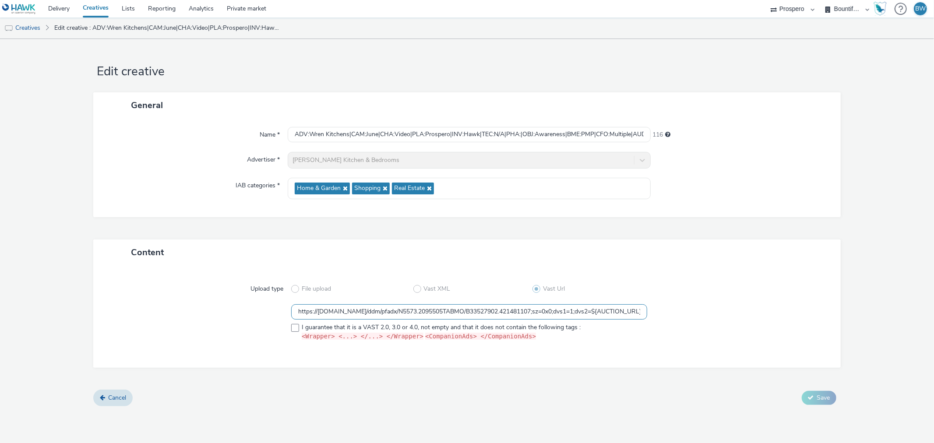
click at [576, 310] on input "https://ad.doubleclick.net/ddm/pfadx/N5573.2095505TABMO/B33527902.421481107;sz=…" at bounding box center [468, 311] width 355 height 15
click at [593, 311] on input "https://ad.doubleclick.net/ddm/pfadx/N5573.2095505TABMO/B33527902.421481107;sz=…" at bounding box center [468, 311] width 355 height 15
click at [594, 295] on div "File upload Vast XML Vast Url" at bounding box center [468, 289] width 355 height 16
click at [600, 327] on label "I guarantee that it is a VAST 2.0, 3.0 or 4.0, not empty and that it does not c…" at bounding box center [468, 332] width 355 height 18
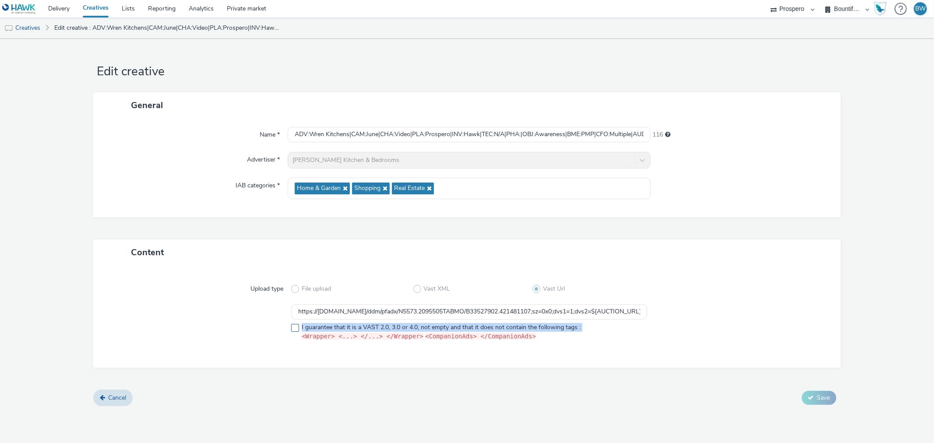
click at [600, 327] on label "I guarantee that it is a VAST 2.0, 3.0 or 4.0, not empty and that it does not c…" at bounding box center [468, 332] width 355 height 18
checkbox input "true"
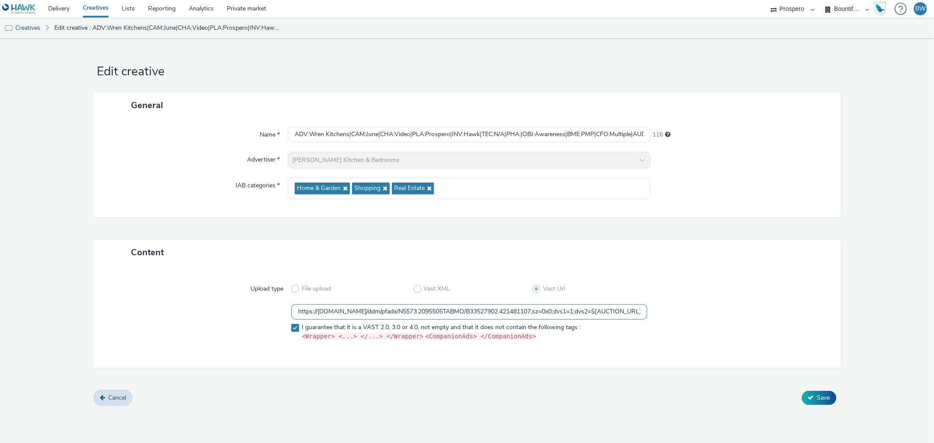
click at [598, 314] on input "https://ad.doubleclick.net/ddm/pfadx/N5573.2095505TABMO/B33527902.421481107;sz=…" at bounding box center [468, 311] width 355 height 15
click at [597, 320] on input "https://ad.doubleclick.net/ddm/pfadx/N5573.2095505TABMO/B33527902.421481107;sz=…" at bounding box center [468, 311] width 355 height 15
click at [596, 315] on input "https://ad.doubleclick.net/ddm/pfadx/N5573.2095505TABMO/B33527902.421481107;sz=…" at bounding box center [468, 311] width 355 height 15
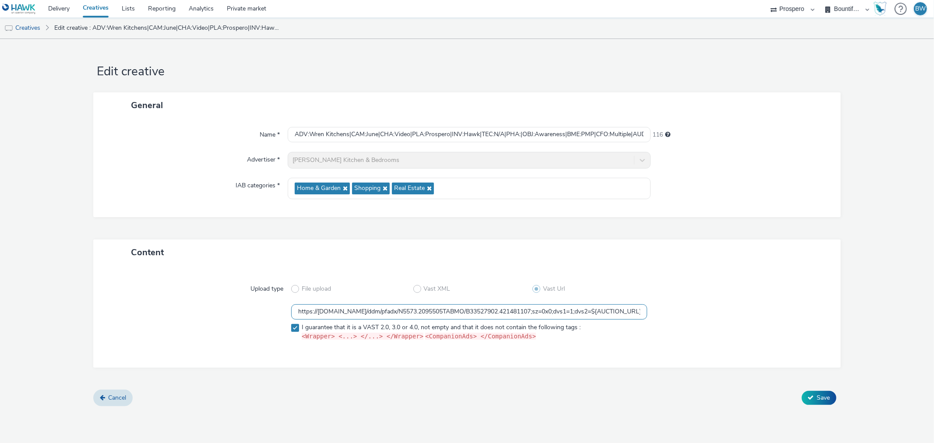
click at [596, 315] on input "https://ad.doubleclick.net/ddm/pfadx/N5573.2095505TABMO/B33527902.421481107;sz=…" at bounding box center [468, 311] width 355 height 15
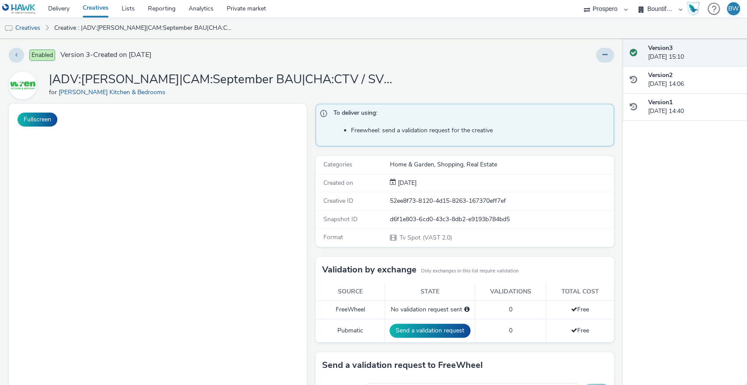
scroll to position [112, 0]
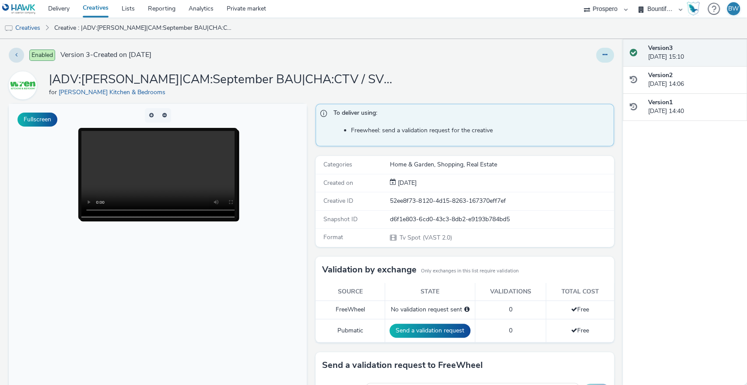
click at [601, 55] on button at bounding box center [605, 55] width 18 height 15
click at [581, 73] on link "Edit" at bounding box center [581, 73] width 66 height 18
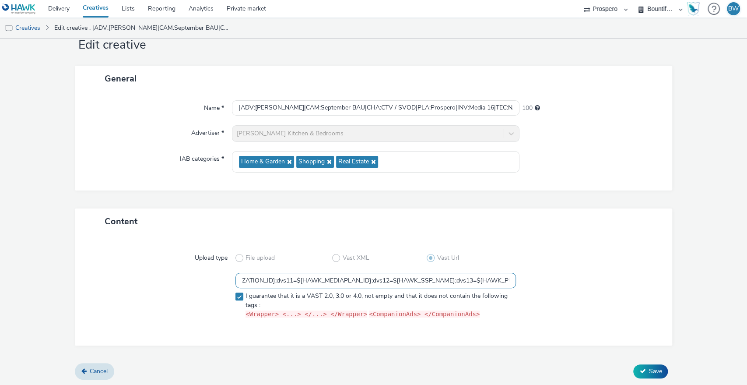
scroll to position [0, 2032]
drag, startPoint x: 408, startPoint y: 285, endPoint x: 784, endPoint y: 265, distance: 376.6
click at [747, 265] on html "Delivery Creatives Lists Reporting Analytics Private market Prospero Bountiful …" at bounding box center [373, 192] width 747 height 385
click at [483, 281] on input "https://[DOMAIN_NAME]/ddm/pfadx/N5573.2095505TABMO/B34000016.428363379;sz=0x0;d…" at bounding box center [376, 280] width 281 height 15
drag, startPoint x: 482, startPoint y: 276, endPoint x: 541, endPoint y: 277, distance: 59.1
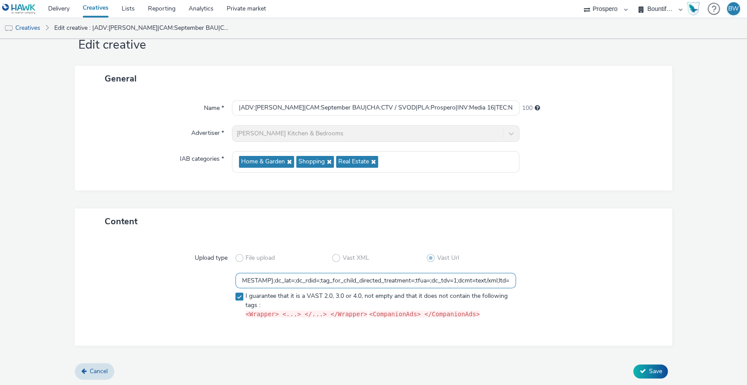
click at [541, 277] on div "https://[DOMAIN_NAME]/ddm/pfadx/N5573.2095505TABMO/B34000016.428363379;sz=0x0;d…" at bounding box center [374, 297] width 566 height 49
click at [541, 277] on div at bounding box center [586, 297] width 141 height 49
drag, startPoint x: 459, startPoint y: 282, endPoint x: 698, endPoint y: 257, distance: 240.4
click at [698, 257] on form "Edit creative General Name * |ADV:[PERSON_NAME]|CAM:September BAU|CHA:CTV / SVO…" at bounding box center [373, 199] width 747 height 374
click at [467, 276] on input "https://[DOMAIN_NAME]/ddm/pfadx/N5573.2095505TABMO/B34000016.428363379;sz=0x0;d…" at bounding box center [376, 280] width 281 height 15
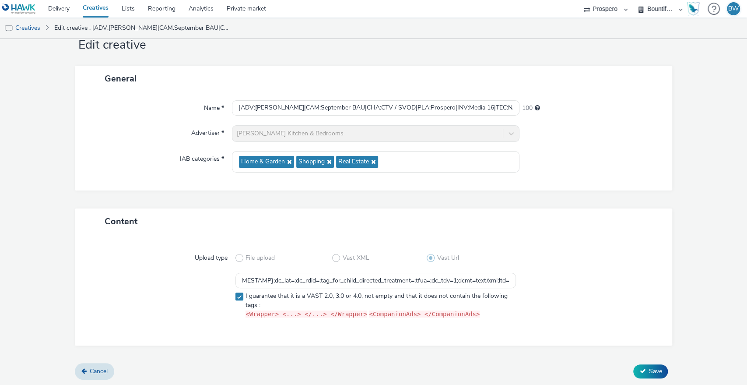
scroll to position [0, 0]
drag, startPoint x: 466, startPoint y: 278, endPoint x: 756, endPoint y: 311, distance: 292.6
click at [747, 311] on html "Delivery Creatives Lists Reporting Analytics Private market Prospero Bountiful …" at bounding box center [373, 192] width 747 height 385
click at [488, 283] on input "https://[DOMAIN_NAME]/ddm/pfadx/N5573.2095505TABMO/B34000016.428363379;sz=0x0;d…" at bounding box center [376, 280] width 281 height 15
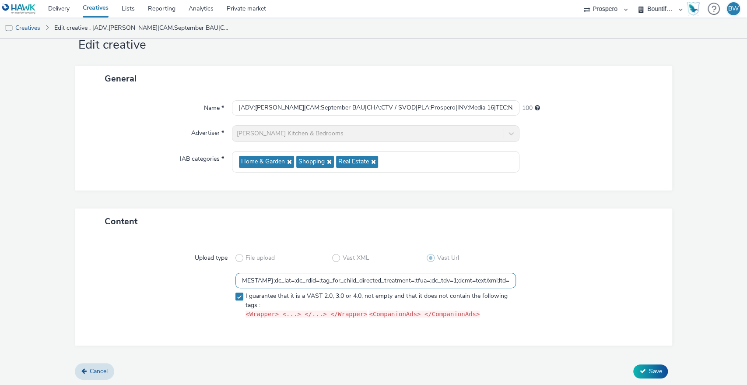
scroll to position [0, 2032]
drag, startPoint x: 488, startPoint y: 283, endPoint x: 774, endPoint y: 296, distance: 287.0
click at [747, 296] on html "Delivery Creatives Lists Reporting Analytics Private market Prospero Bountiful …" at bounding box center [373, 192] width 747 height 385
click at [498, 283] on input "https://[DOMAIN_NAME]/ddm/pfadx/N5573.2095505TABMO/B34000016.428363379;sz=0x0;d…" at bounding box center [376, 280] width 281 height 15
click at [492, 278] on input "https://[DOMAIN_NAME]/ddm/pfadx/N5573.2095505TABMO/B34000016.428363379;sz=0x0;d…" at bounding box center [376, 280] width 281 height 15
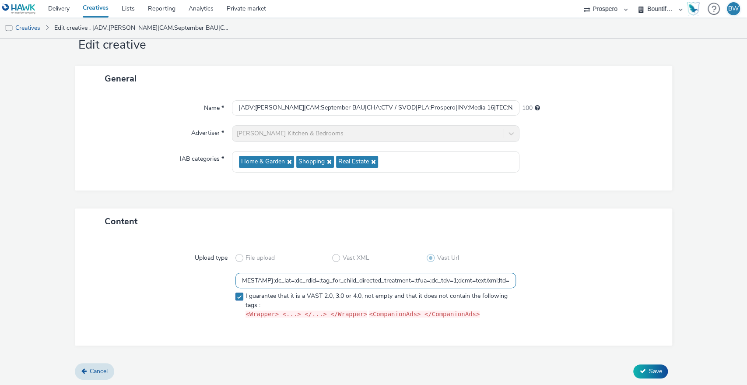
paste input "dcmt=text/xml;dc_sdk_apis=[APIFRAMEWORKS];dc_omid_p=[OMIDPARTNER];dc_mpos=[BREA…"
type input "https://[DOMAIN_NAME]/ddm/pfadx/N5573.2095505TABMO/B34000016.428363379;sz=0x0;d…"
click at [639, 371] on button "Save" at bounding box center [650, 371] width 35 height 14
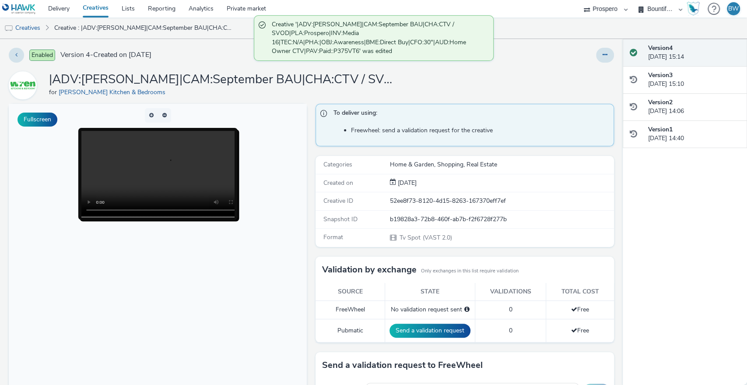
scroll to position [112, 0]
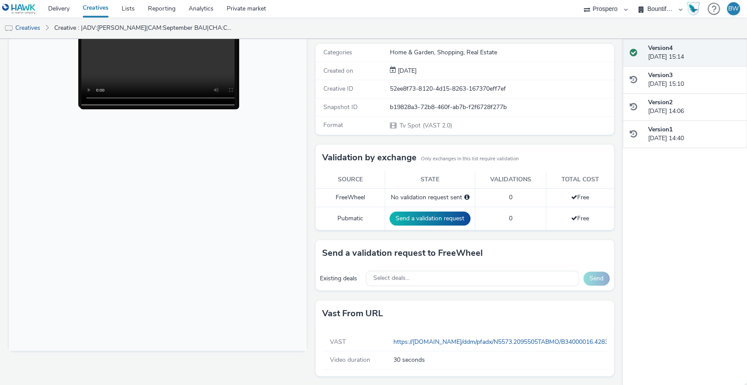
scroll to position [0, 0]
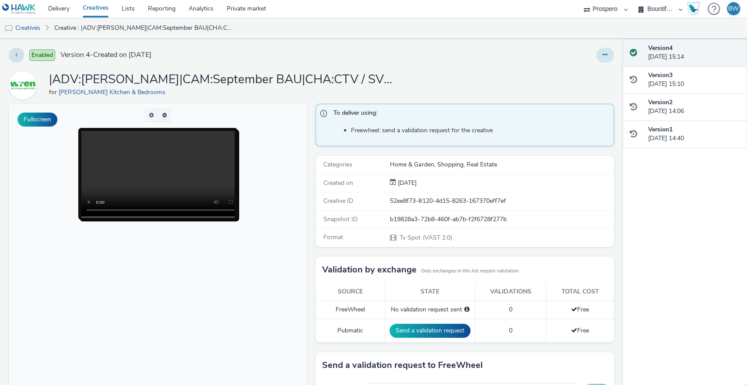
click at [596, 58] on button at bounding box center [605, 55] width 18 height 15
click at [577, 71] on link "Edit" at bounding box center [581, 73] width 66 height 18
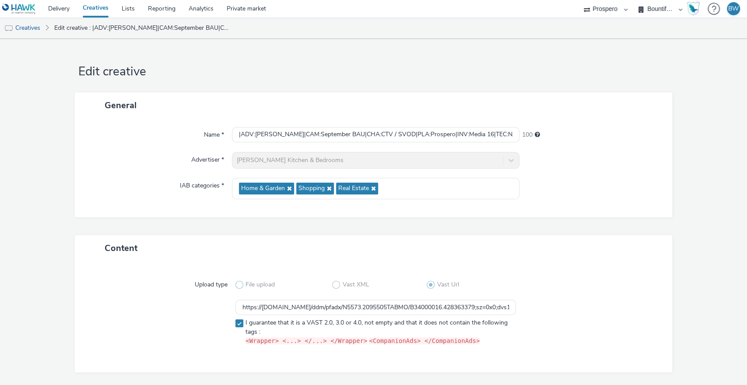
scroll to position [27, 0]
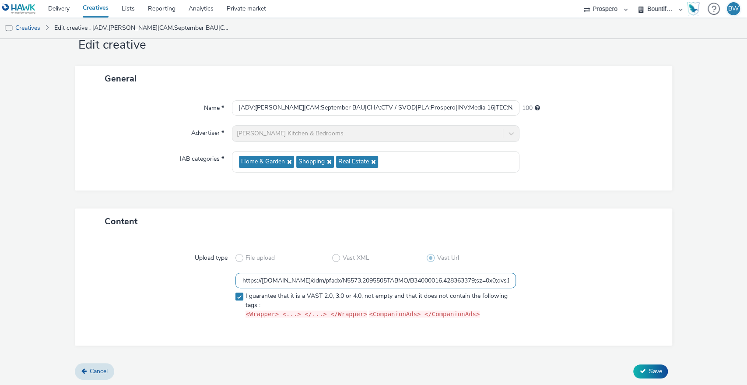
click at [302, 276] on input "https://[DOMAIN_NAME]/ddm/pfadx/N5573.2095505TABMO/B34000016.428363379;sz=0x0;d…" at bounding box center [376, 280] width 281 height 15
paste input "%7BAUCTION_URL%7D;dvs3=$%7BHAWK_CAMPAIGN_ID%7D;dvs4=$%7BHAWK_DEAL_ID%7D;dvs5=$%…"
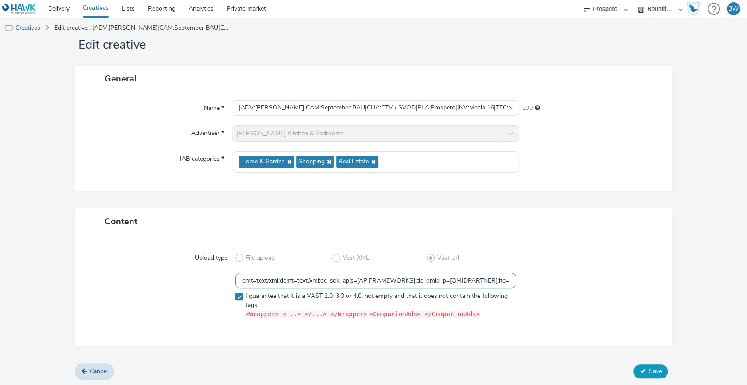
type input "https://[DOMAIN_NAME]/ddm/pfadx/N5573.2095505TABMO/B34000016.428363379;sz=0x0;d…"
click at [639, 368] on button "Save" at bounding box center [650, 371] width 35 height 14
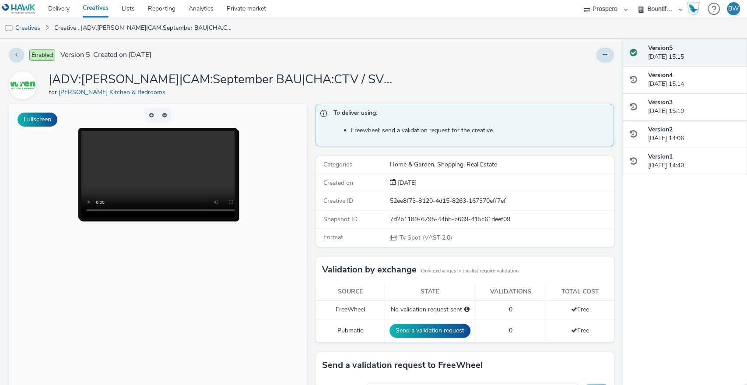
click at [495, 62] on div at bounding box center [493, 55] width 242 height 15
click at [163, 161] on video at bounding box center [167, 174] width 172 height 86
click at [27, 27] on link "Creatives" at bounding box center [22, 28] width 45 height 21
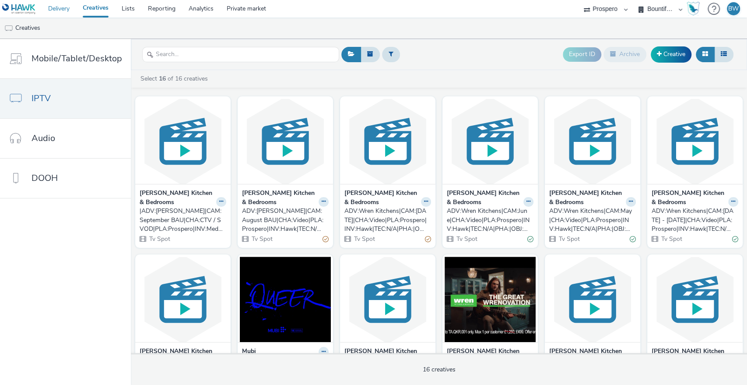
click at [53, 7] on link "Delivery" at bounding box center [59, 9] width 35 height 18
